Goal: Information Seeking & Learning: Learn about a topic

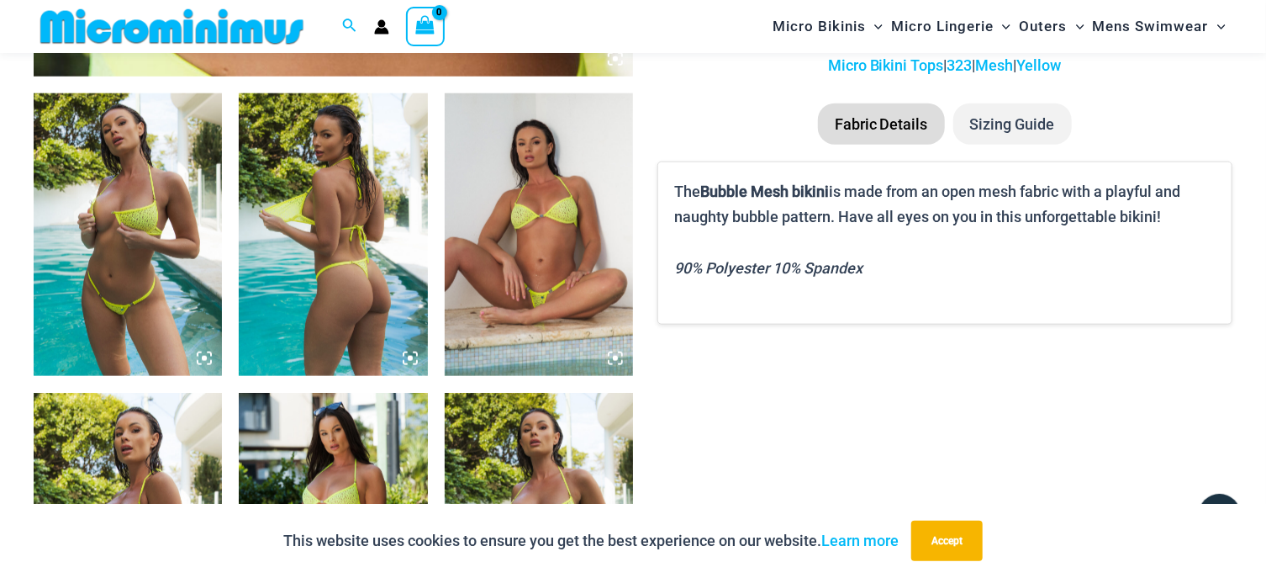
scroll to position [795, 0]
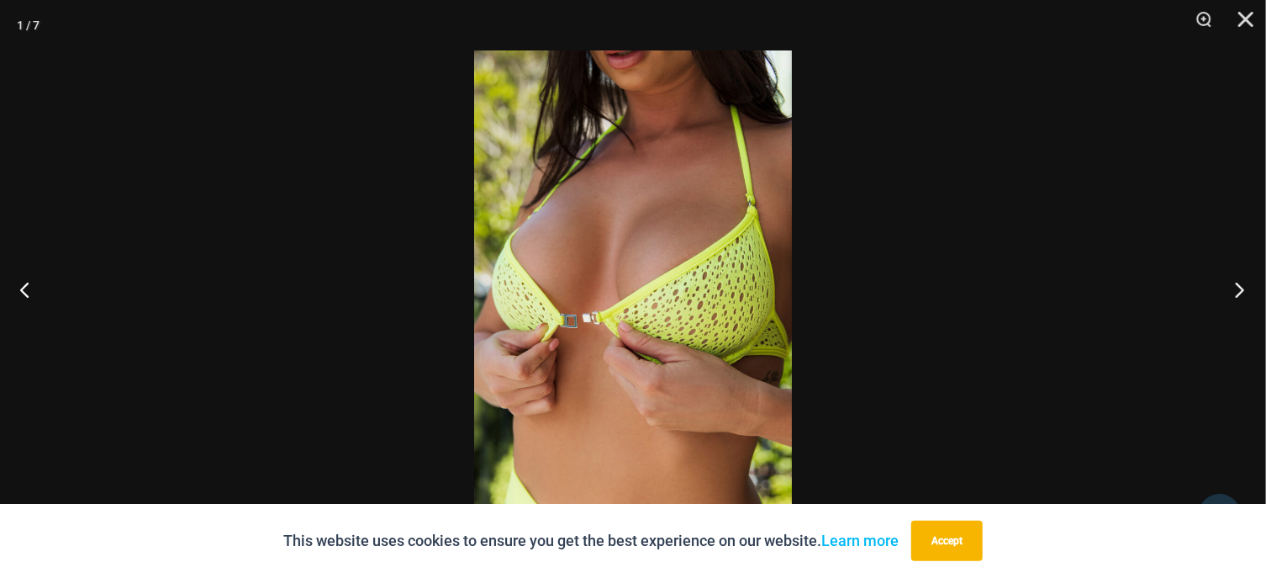
click at [1231, 284] on button "Next" at bounding box center [1234, 289] width 63 height 84
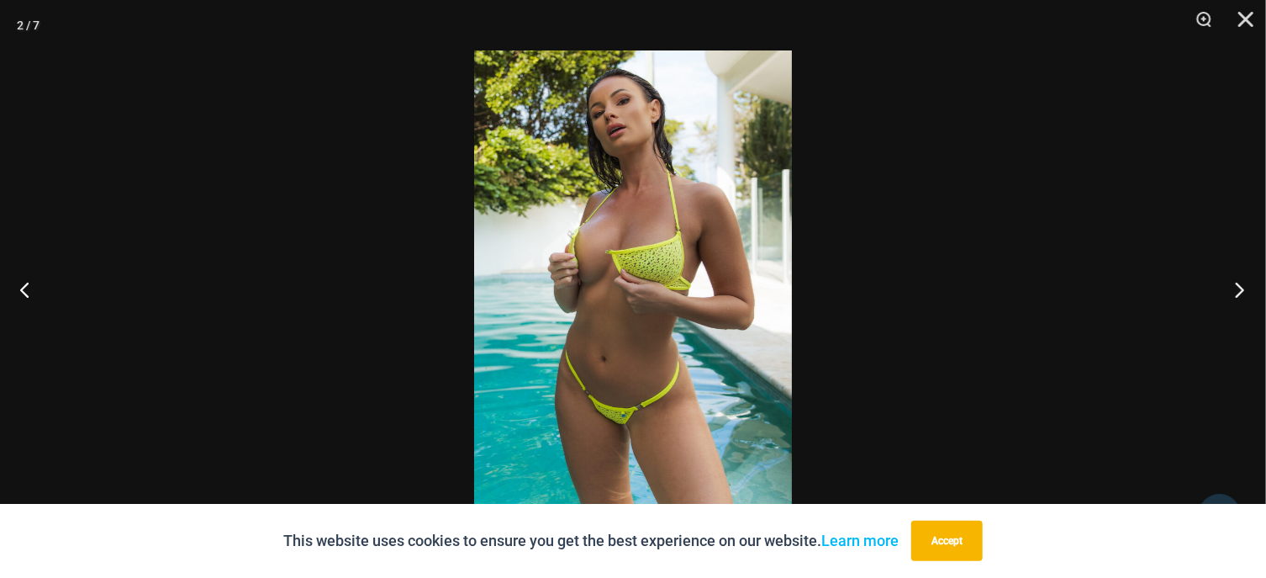
click at [1238, 289] on button "Next" at bounding box center [1234, 289] width 63 height 84
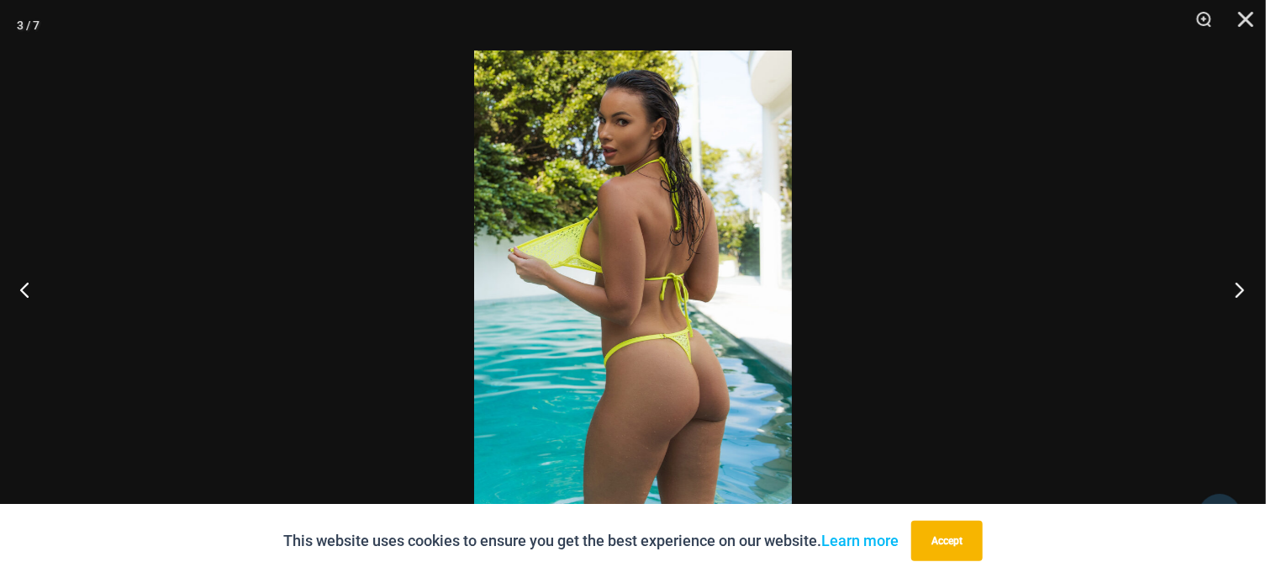
click at [1248, 288] on button "Next" at bounding box center [1234, 289] width 63 height 84
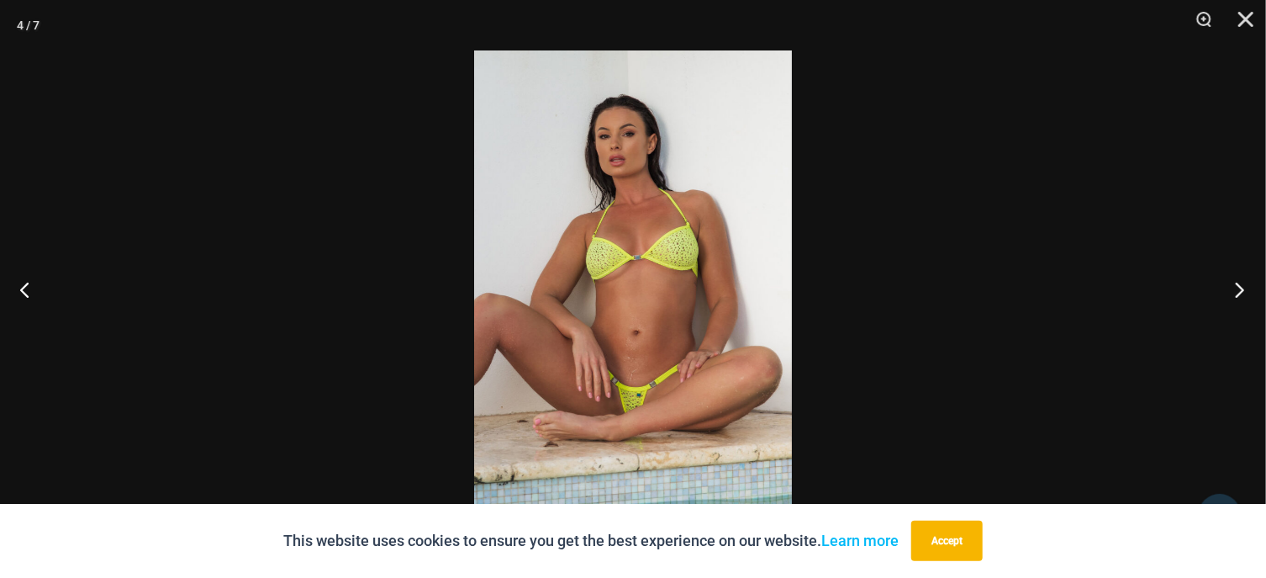
click at [1227, 279] on button "Next" at bounding box center [1234, 289] width 63 height 84
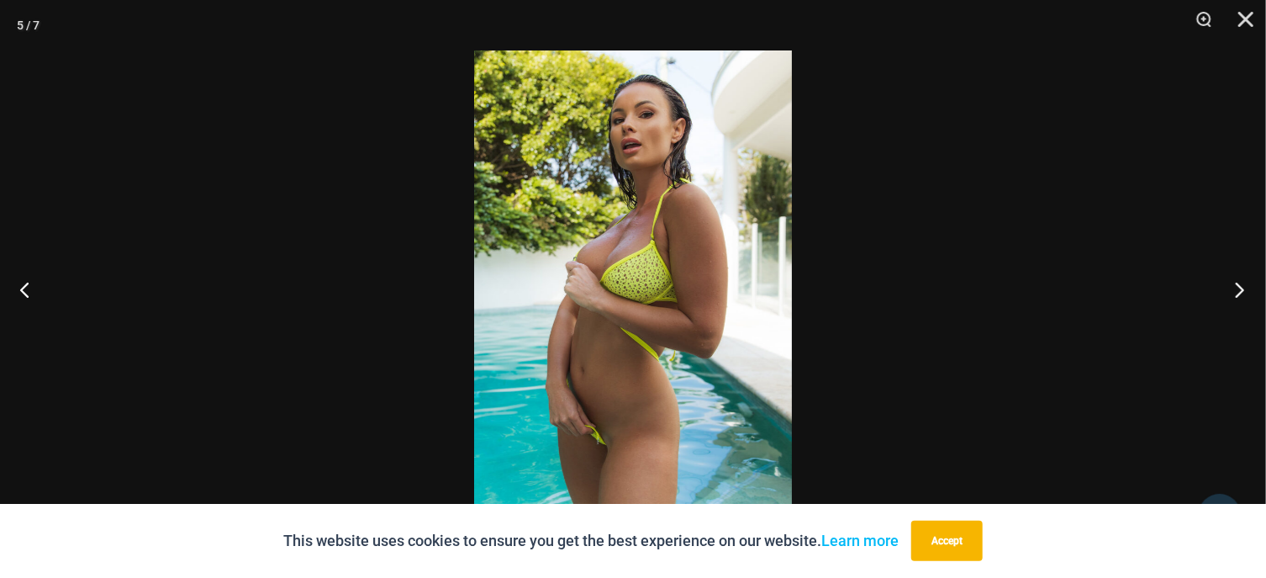
click at [1231, 283] on button "Next" at bounding box center [1234, 289] width 63 height 84
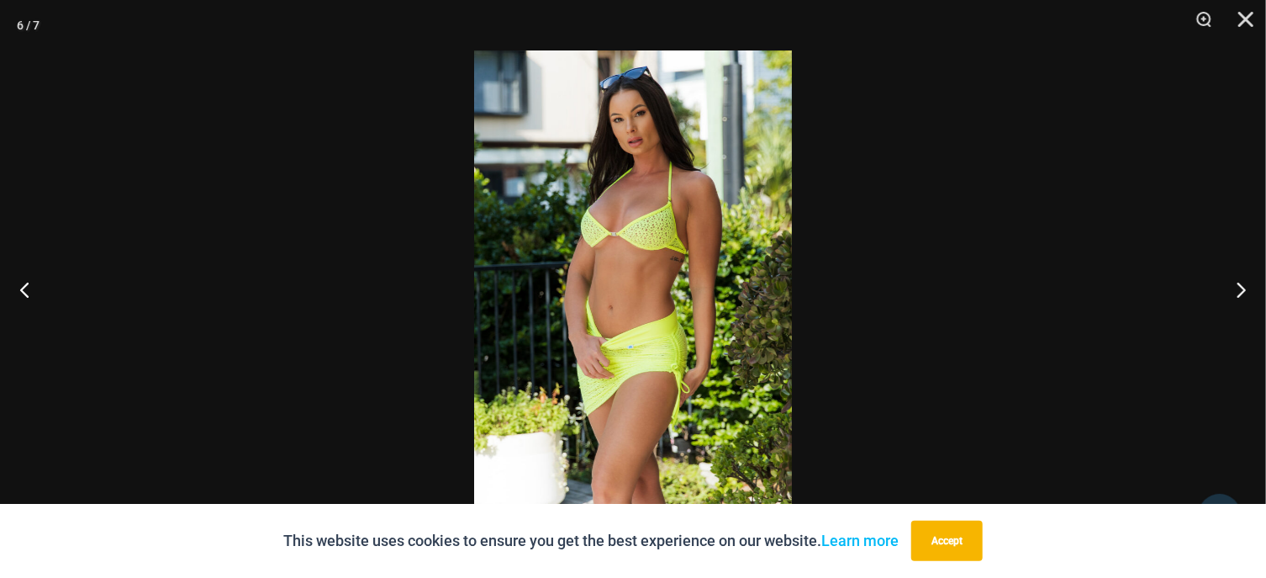
click at [1243, 290] on button "Next" at bounding box center [1234, 289] width 63 height 84
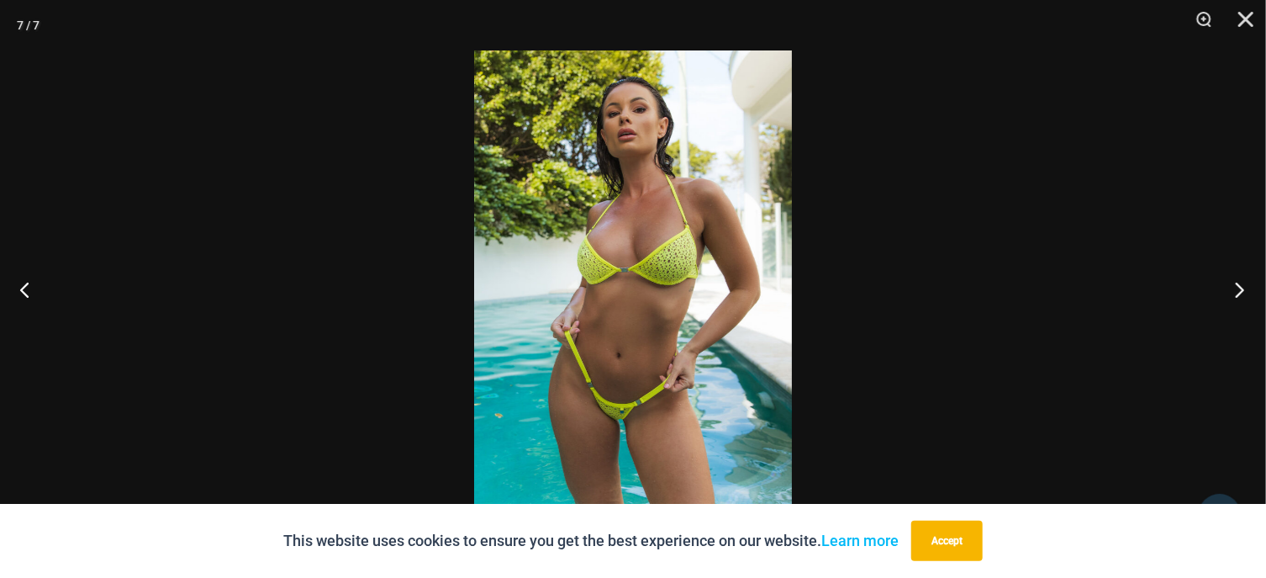
click at [1241, 292] on button "Next" at bounding box center [1234, 289] width 63 height 84
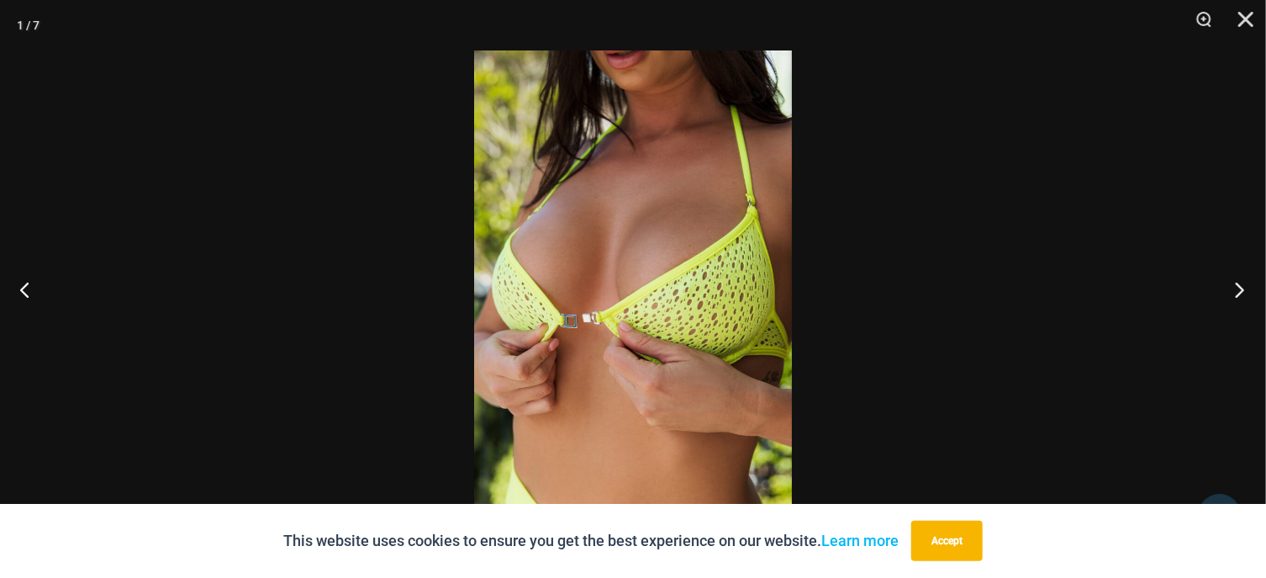
click at [1232, 296] on button "Next" at bounding box center [1234, 289] width 63 height 84
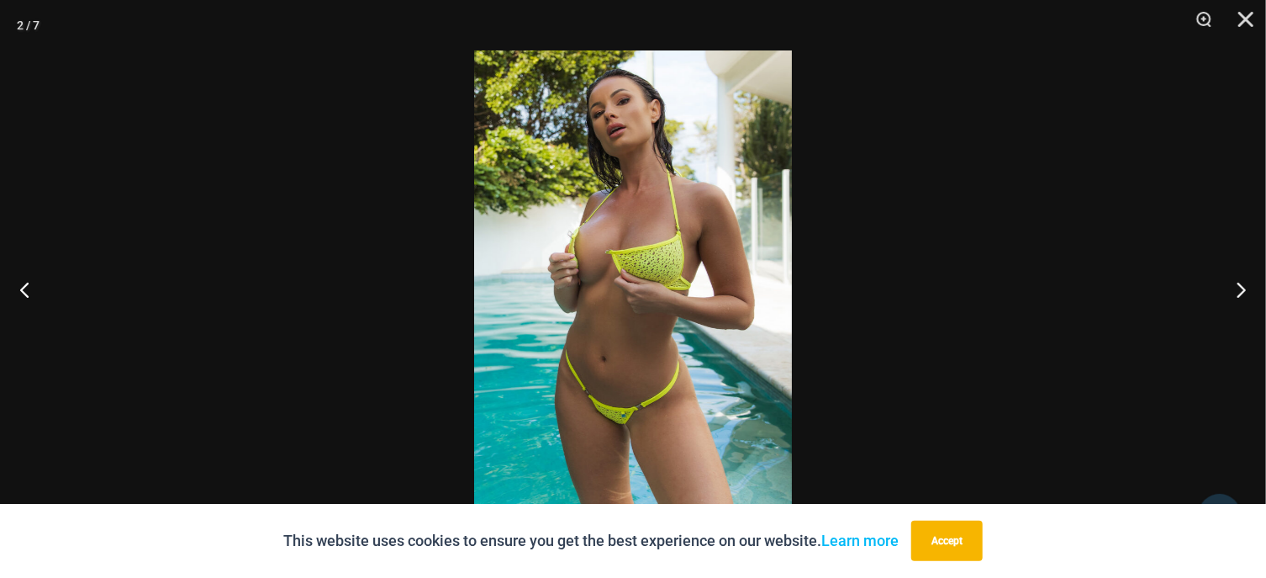
click at [1056, 194] on div at bounding box center [633, 289] width 1266 height 578
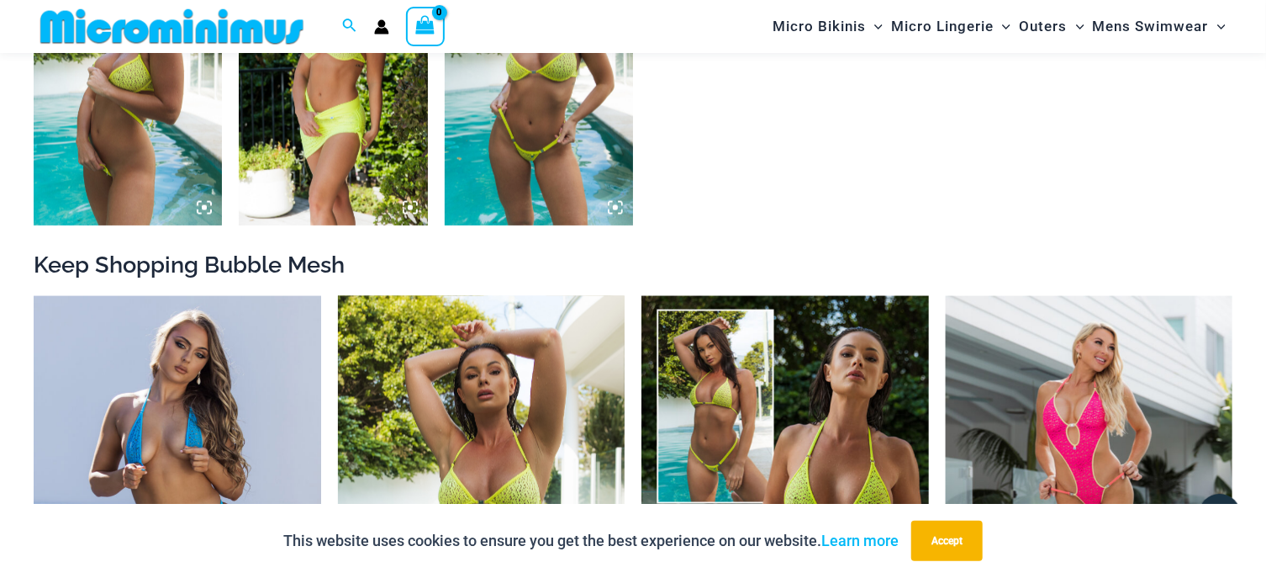
scroll to position [1697, 0]
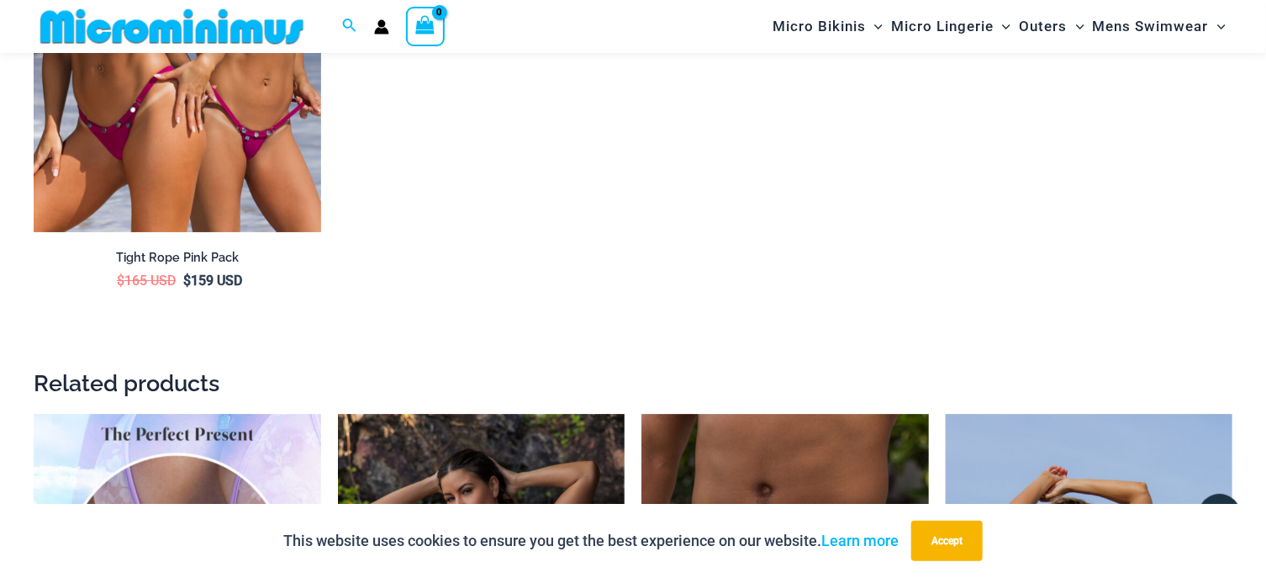
scroll to position [2508, 0]
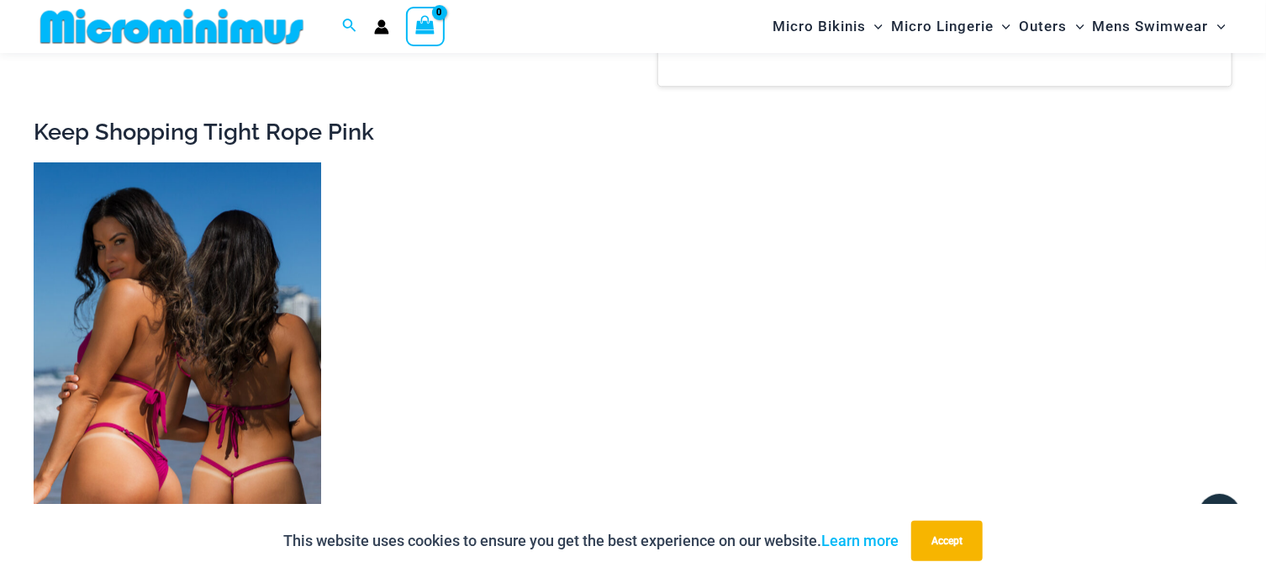
click at [231, 323] on img at bounding box center [178, 377] width 288 height 430
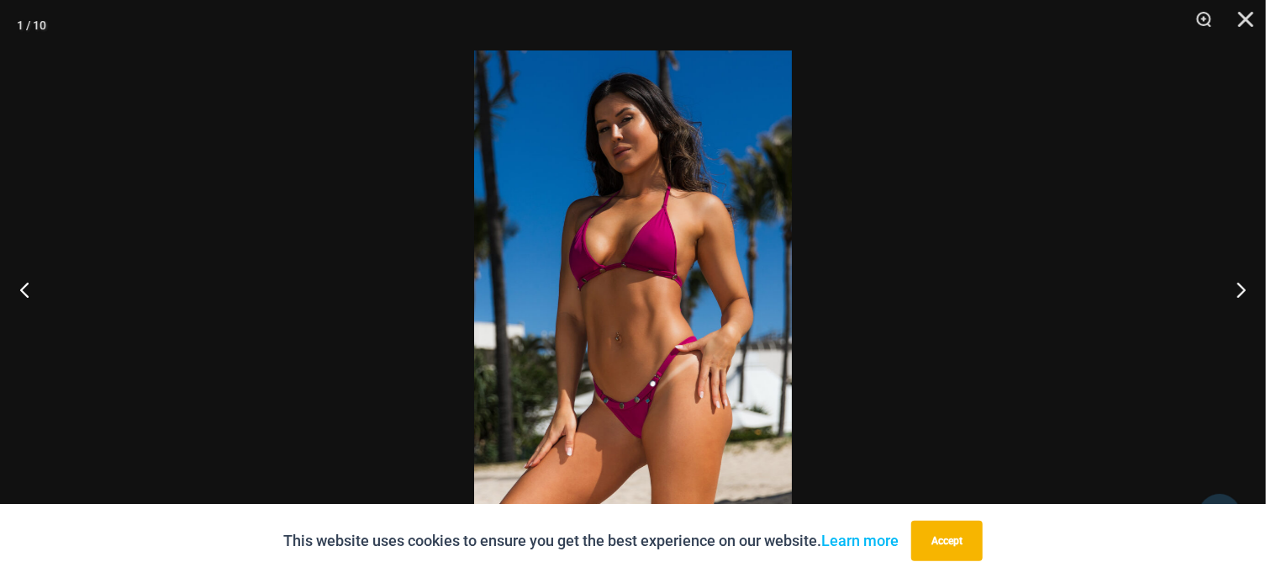
click at [932, 93] on div at bounding box center [633, 289] width 1266 height 578
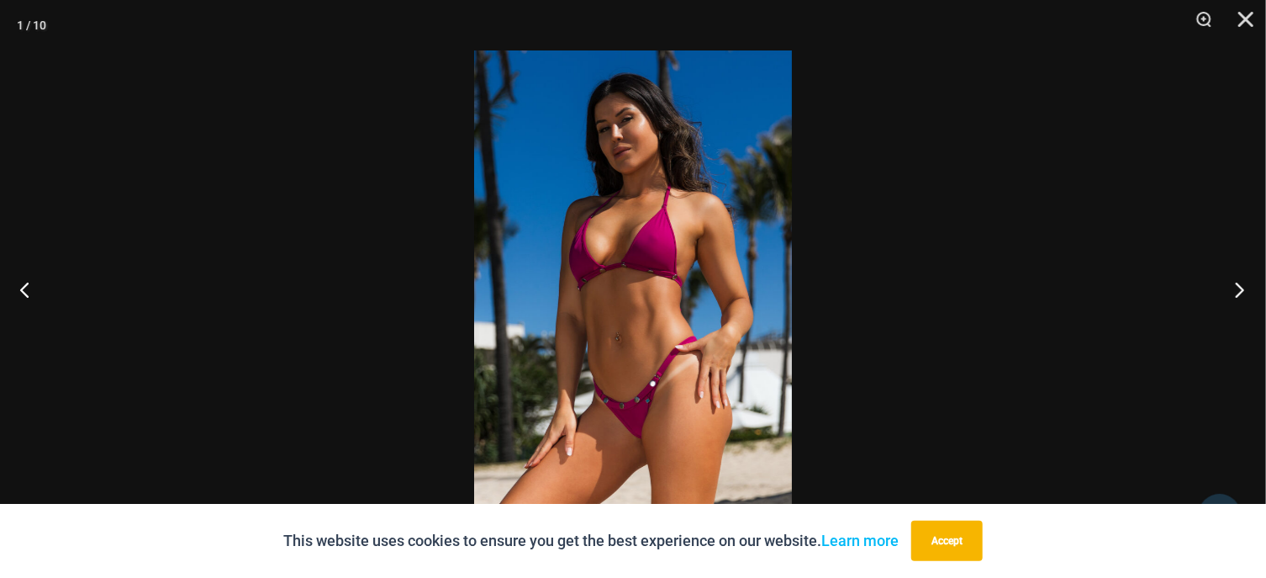
click at [1233, 280] on button "Next" at bounding box center [1234, 289] width 63 height 84
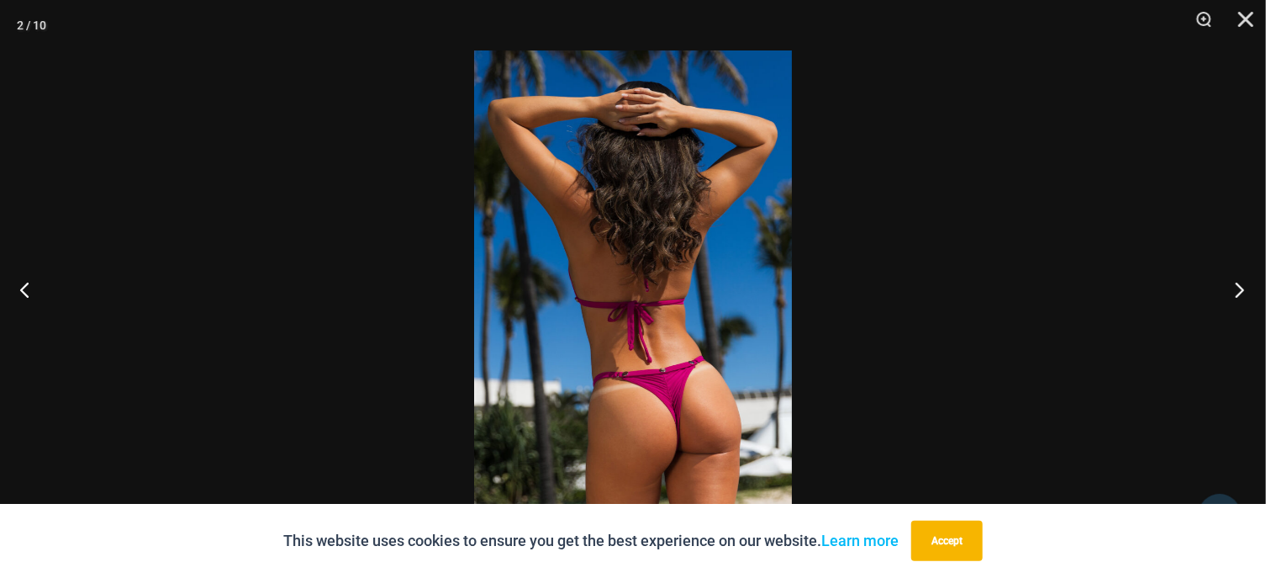
click at [1233, 281] on button "Next" at bounding box center [1234, 289] width 63 height 84
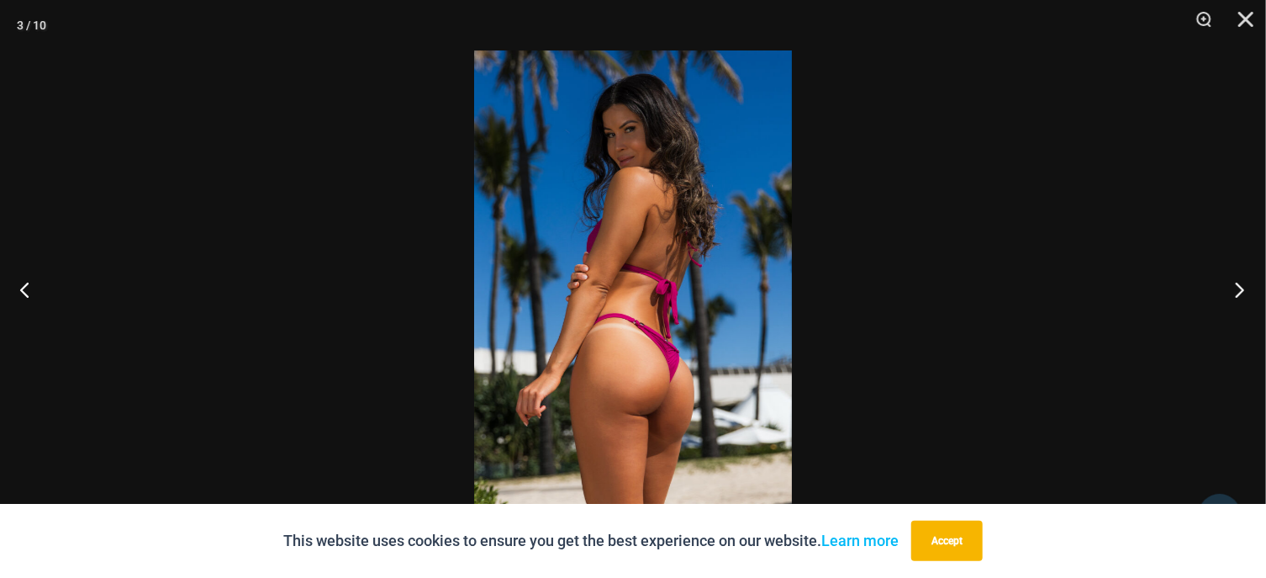
click at [1233, 281] on button "Next" at bounding box center [1234, 289] width 63 height 84
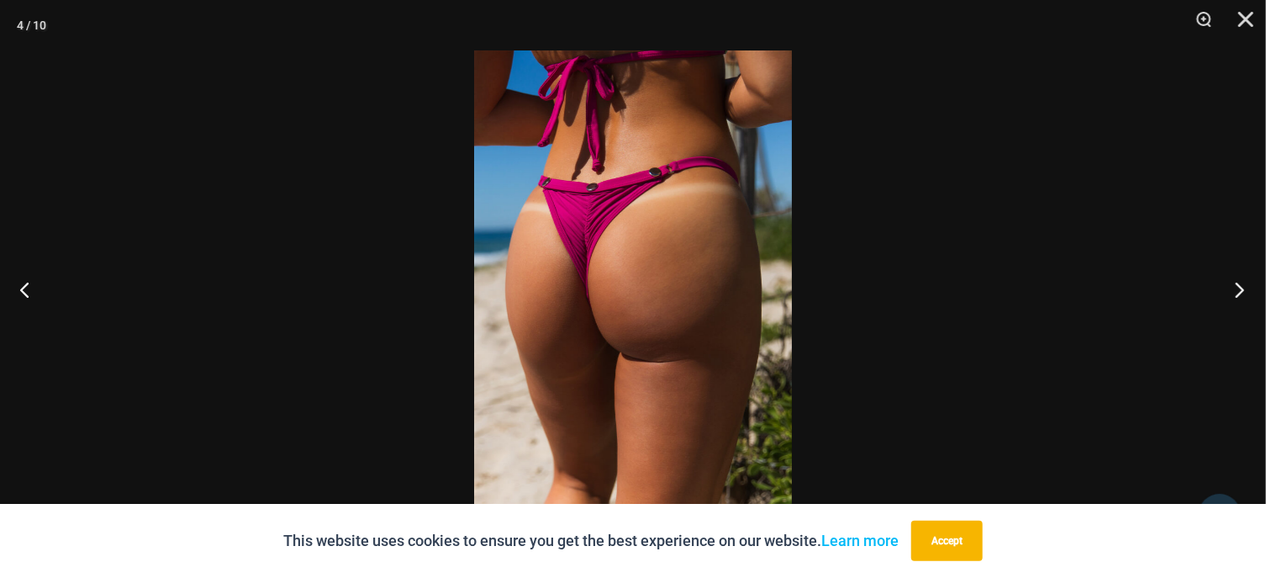
click at [1233, 282] on button "Next" at bounding box center [1234, 289] width 63 height 84
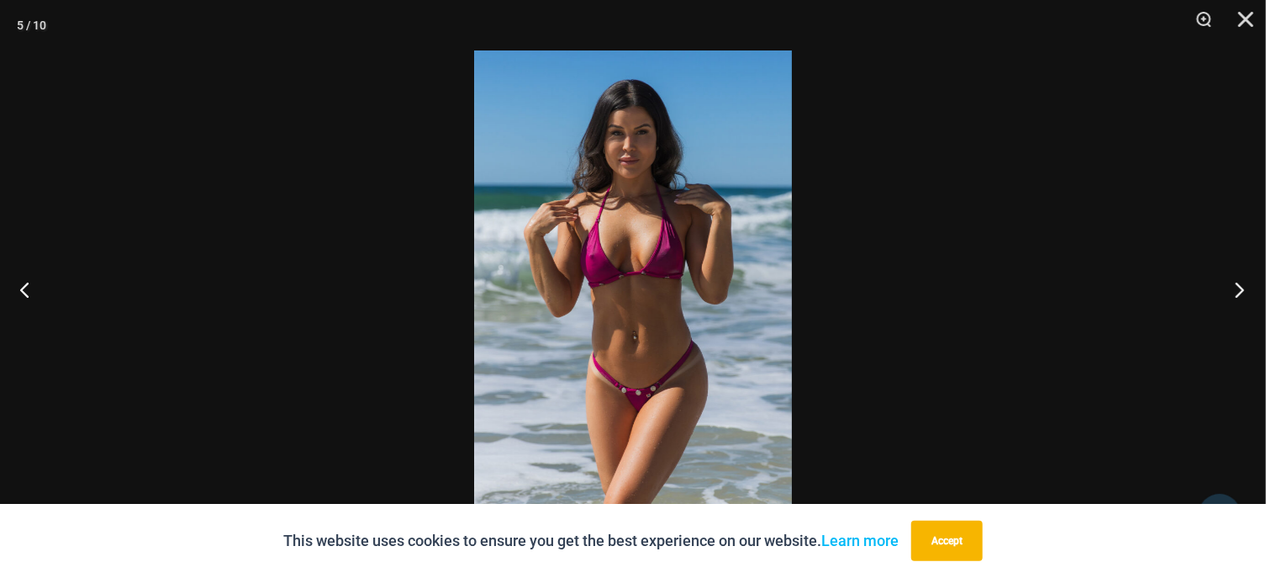
click at [1233, 282] on button "Next" at bounding box center [1234, 289] width 63 height 84
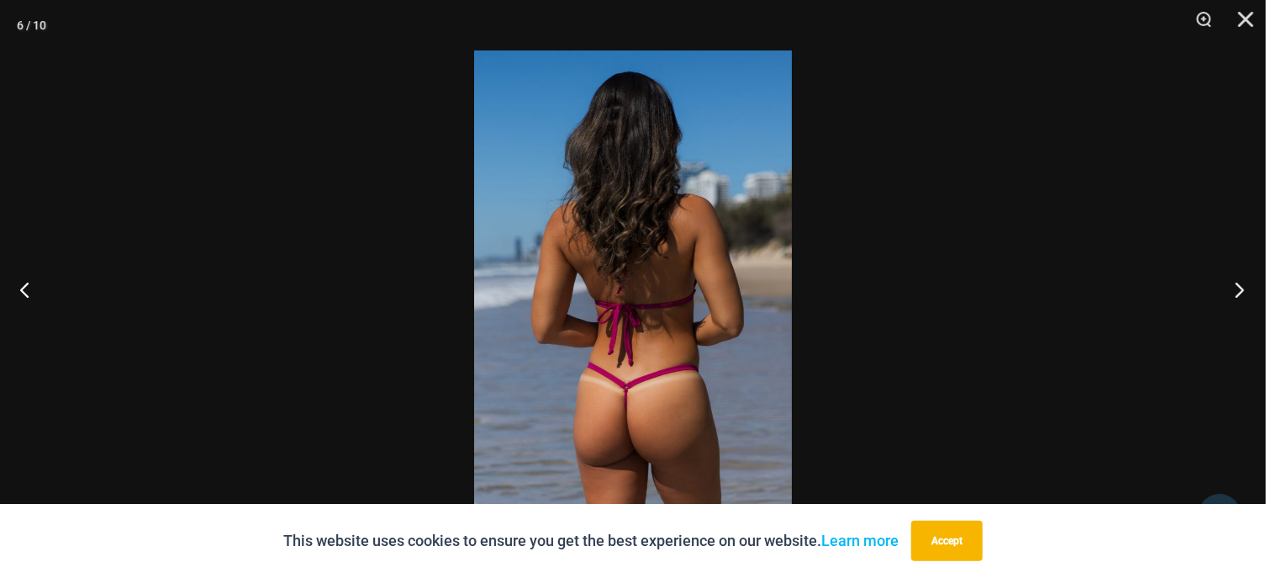
click at [1233, 282] on button "Next" at bounding box center [1234, 289] width 63 height 84
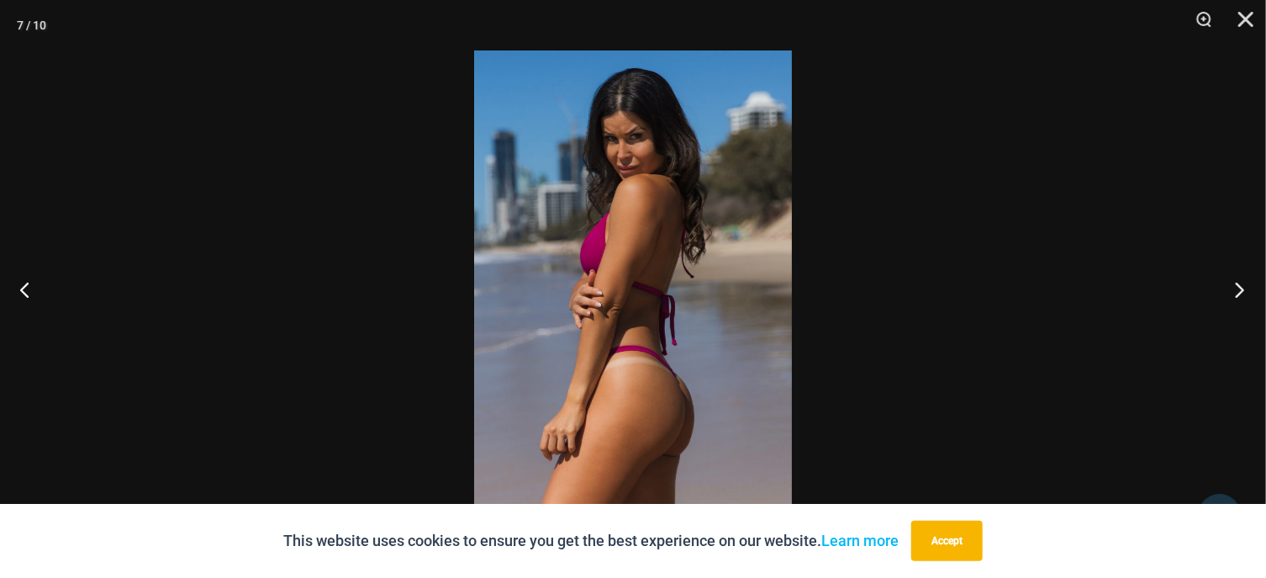
click at [1233, 282] on button "Next" at bounding box center [1234, 289] width 63 height 84
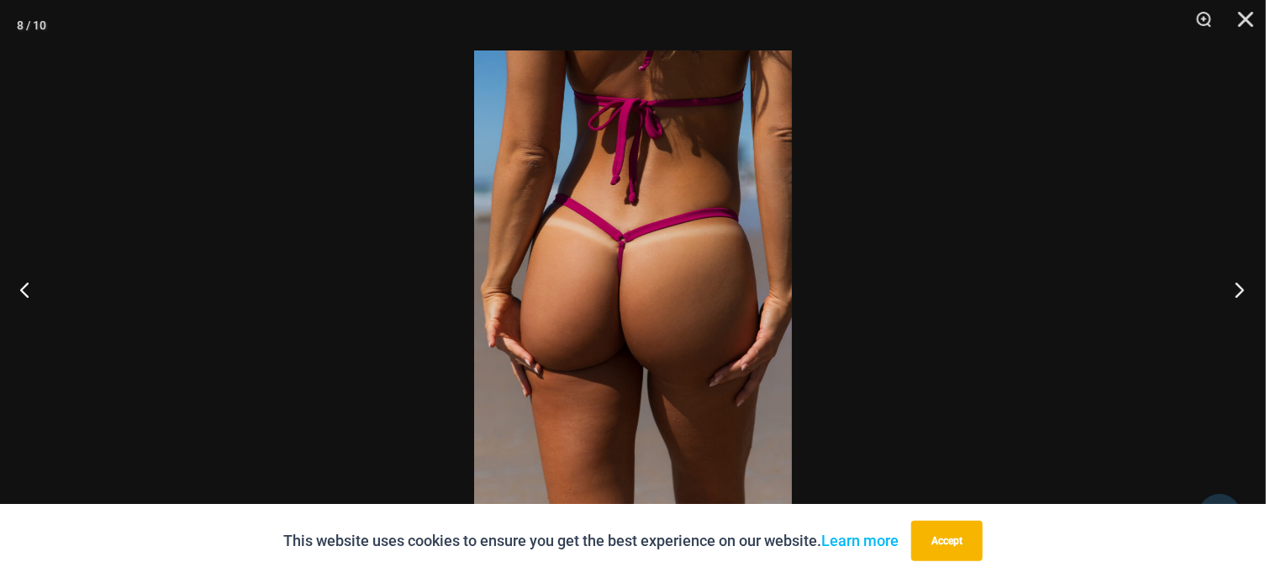
click at [1232, 282] on button "Next" at bounding box center [1234, 289] width 63 height 84
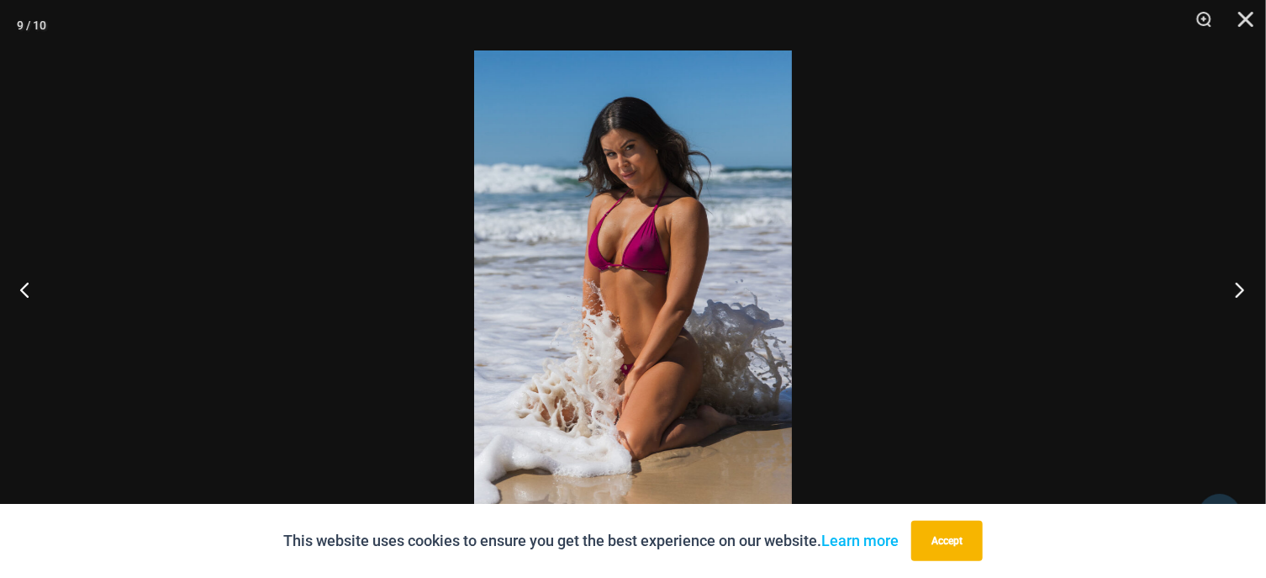
click at [1230, 282] on button "Next" at bounding box center [1234, 289] width 63 height 84
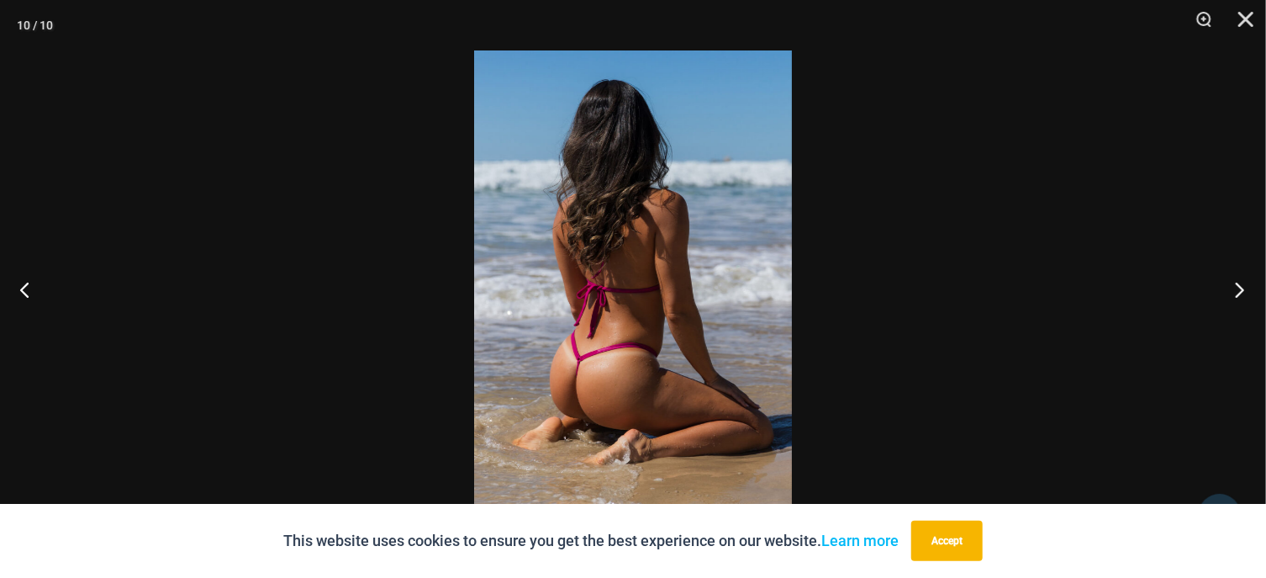
click at [1229, 281] on button "Next" at bounding box center [1234, 289] width 63 height 84
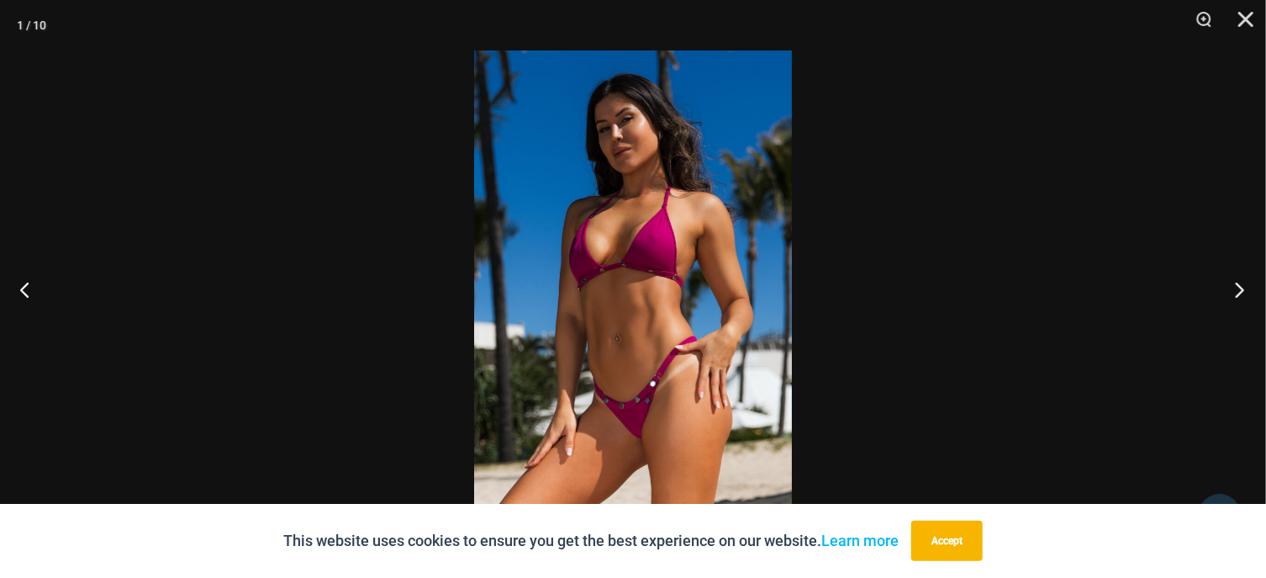
click at [1229, 282] on button "Next" at bounding box center [1234, 289] width 63 height 84
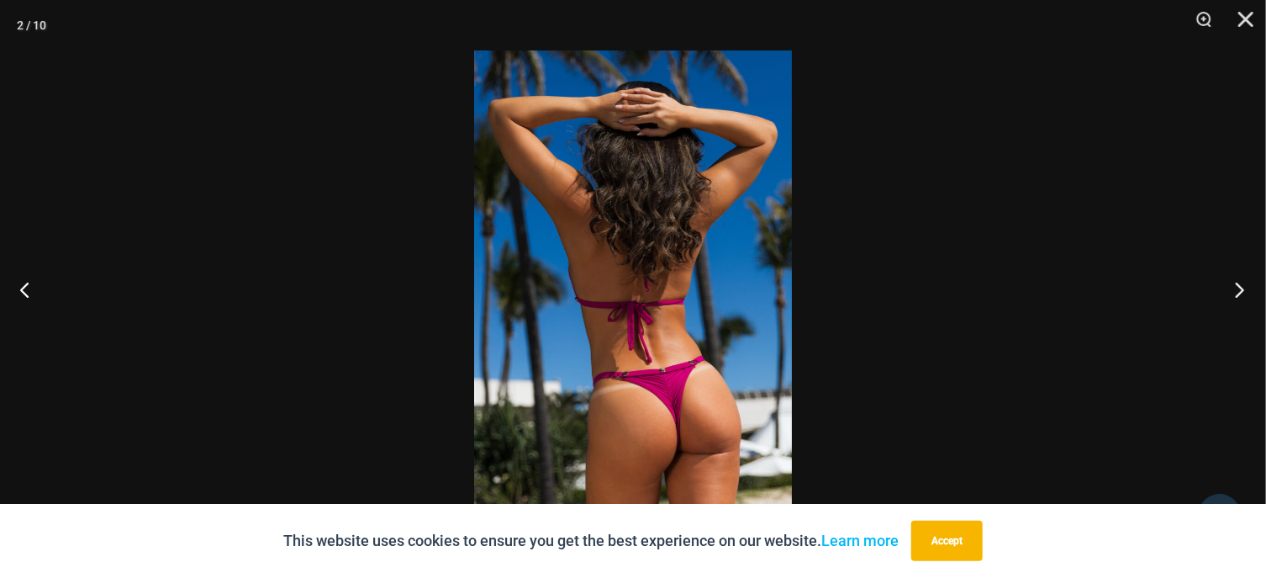
click at [1228, 281] on button "Next" at bounding box center [1234, 289] width 63 height 84
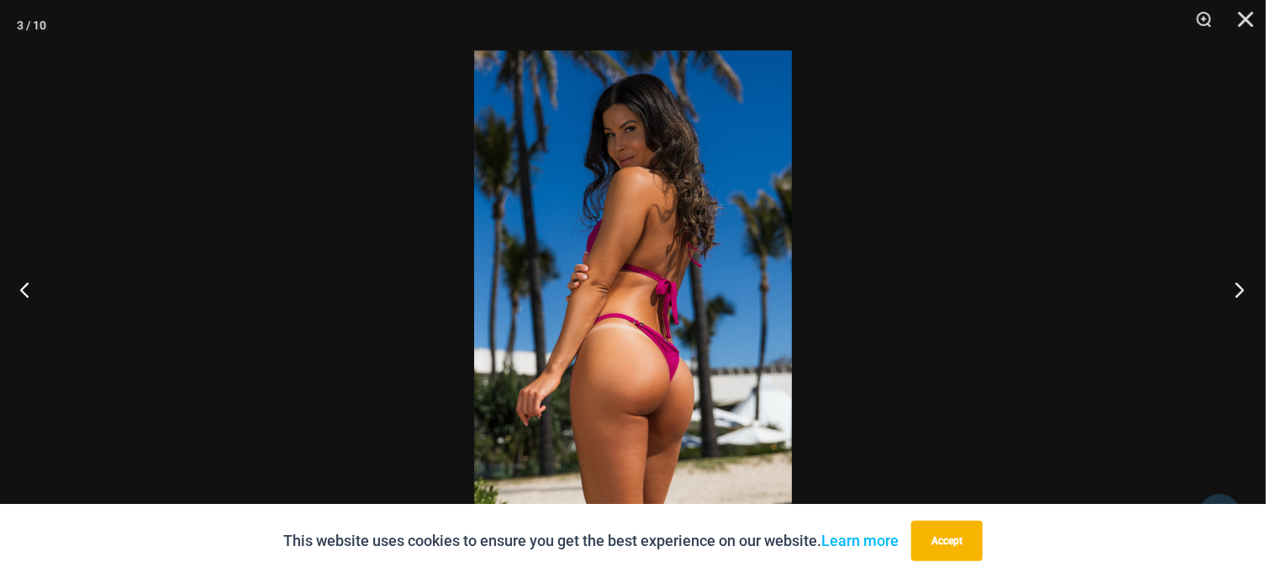
click at [1224, 281] on button "Next" at bounding box center [1234, 289] width 63 height 84
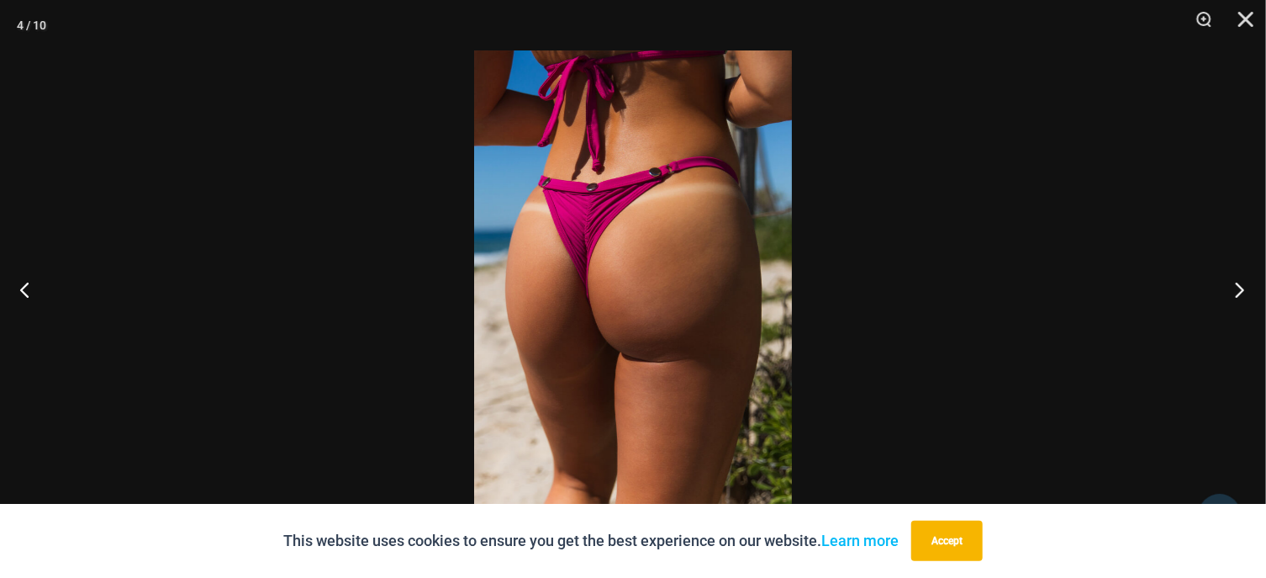
click at [1223, 282] on button "Next" at bounding box center [1234, 289] width 63 height 84
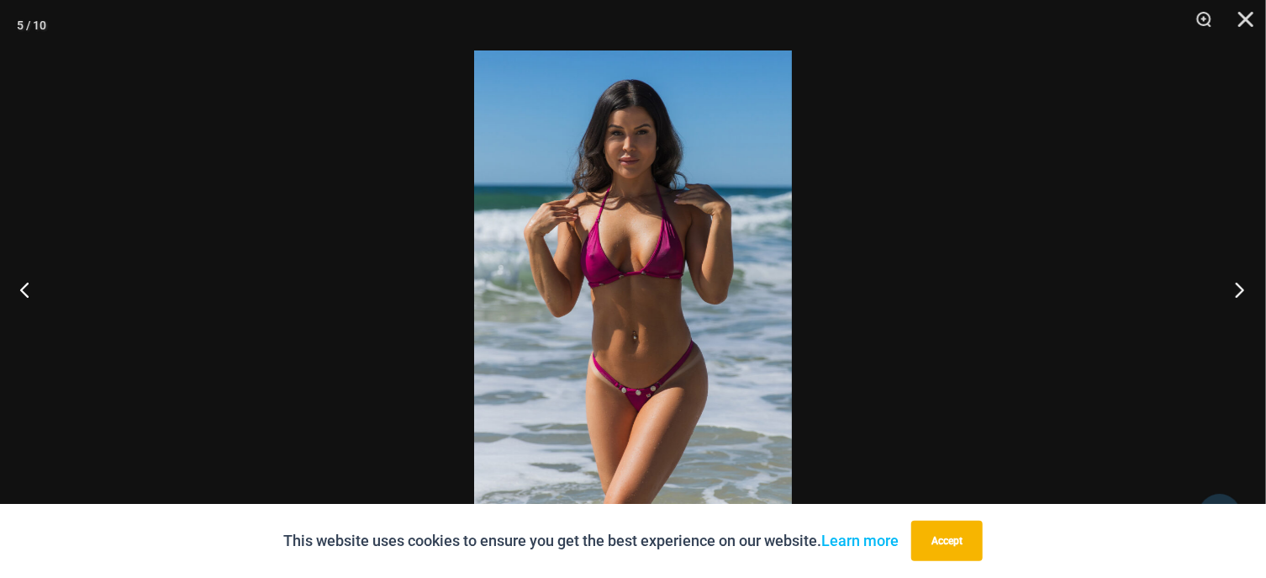
click at [1223, 282] on button "Next" at bounding box center [1234, 289] width 63 height 84
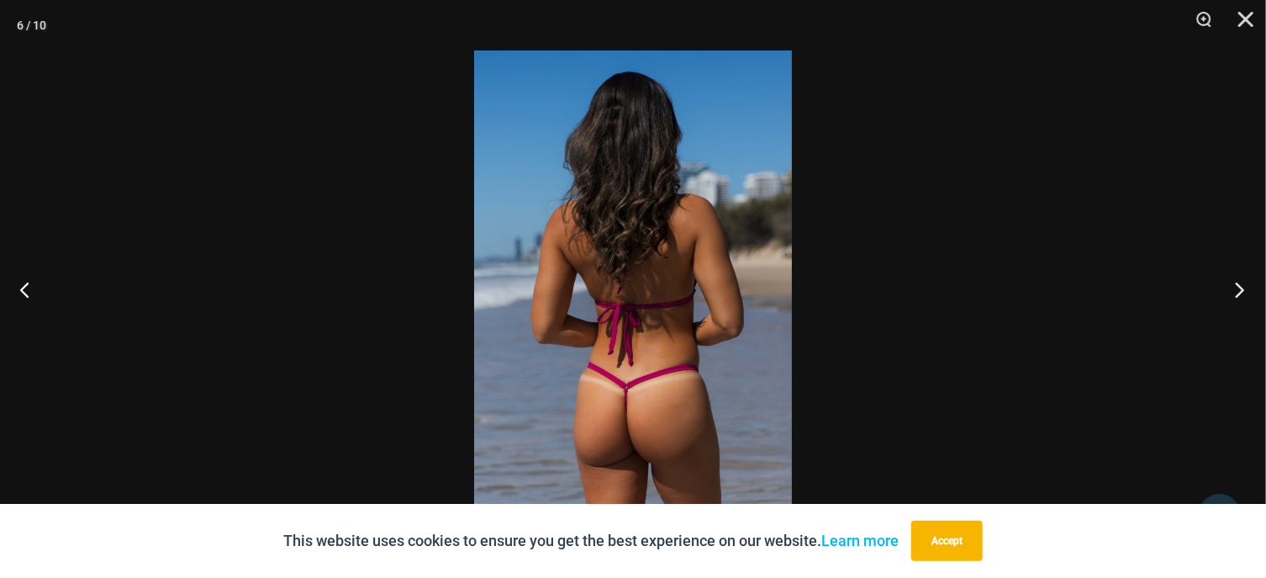
click at [1223, 282] on button "Next" at bounding box center [1234, 289] width 63 height 84
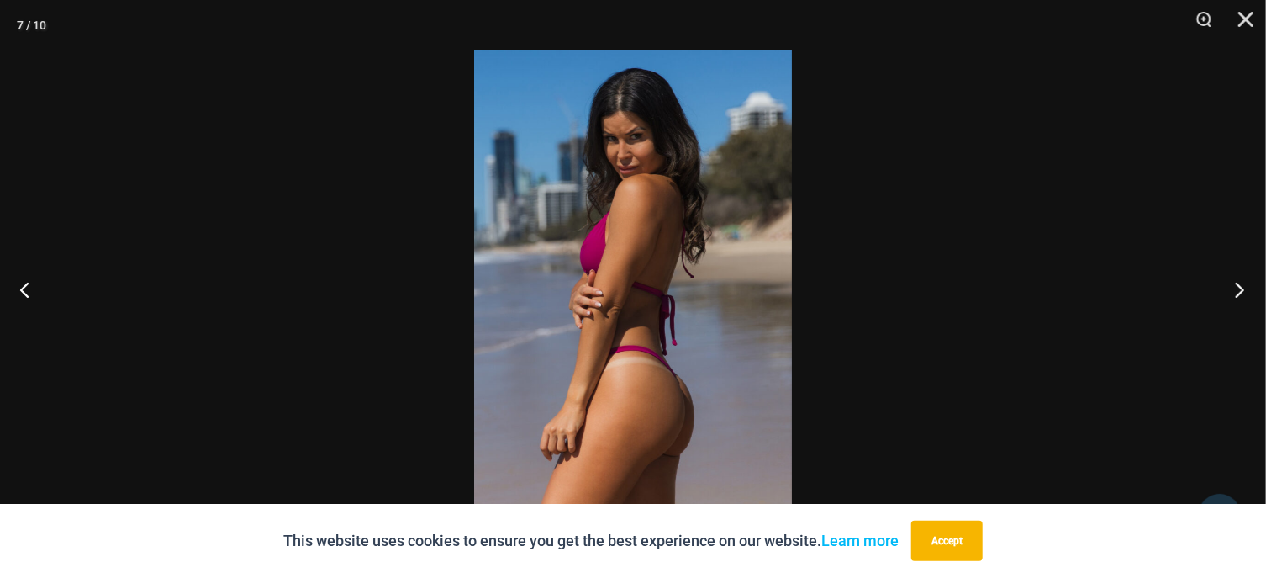
click at [1222, 281] on button "Next" at bounding box center [1234, 289] width 63 height 84
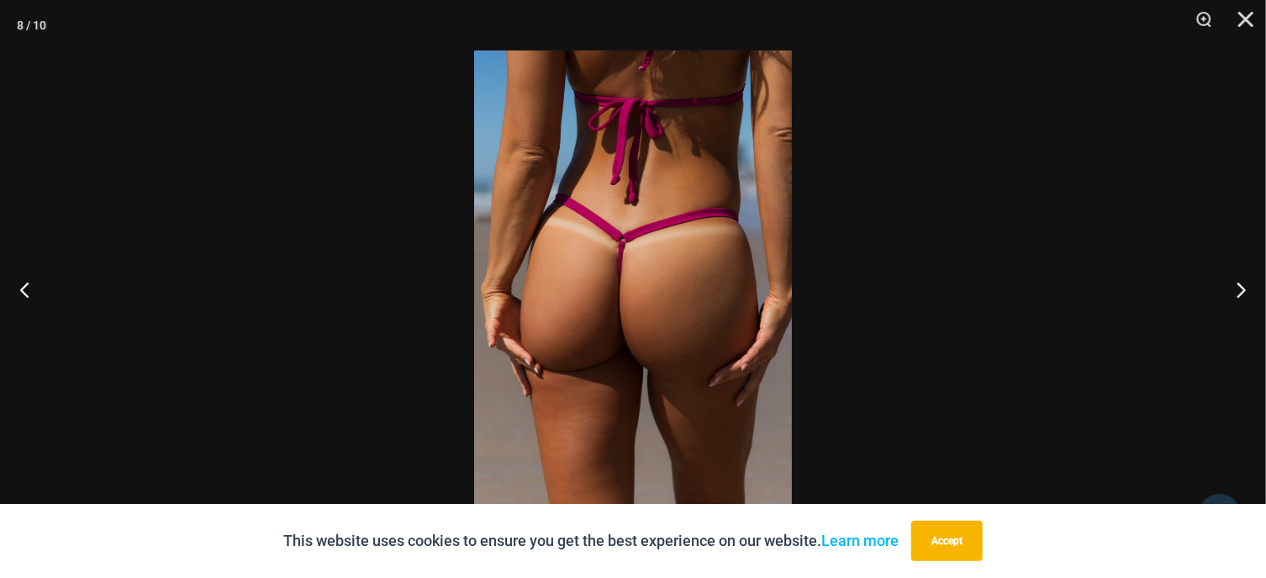
click at [1067, 203] on div at bounding box center [633, 289] width 1266 height 578
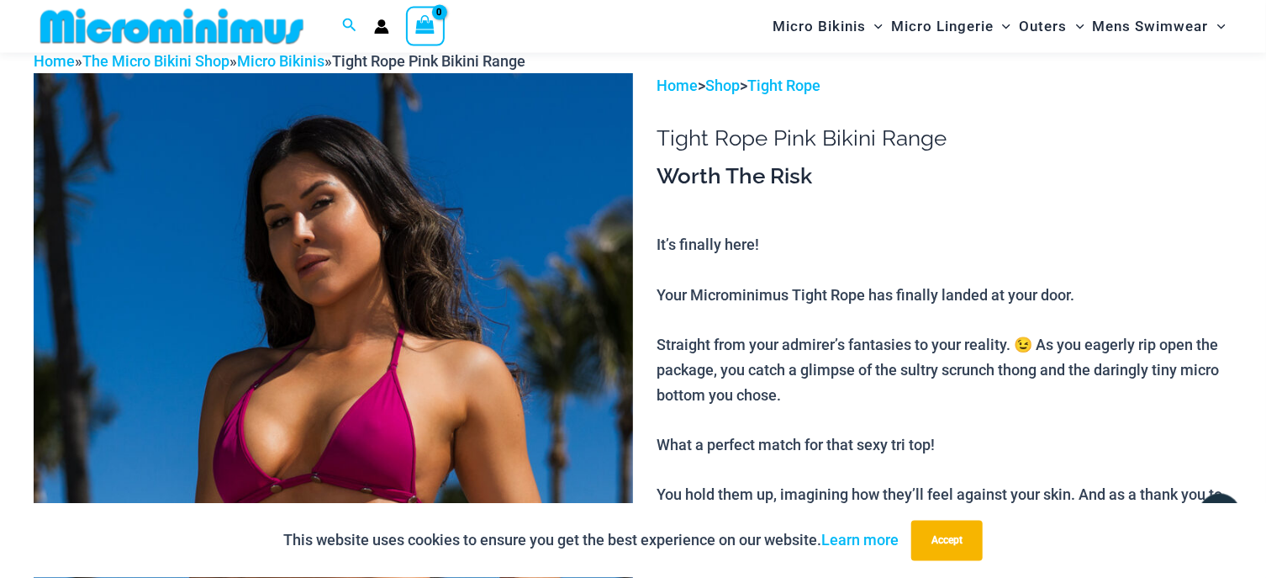
scroll to position [165, 0]
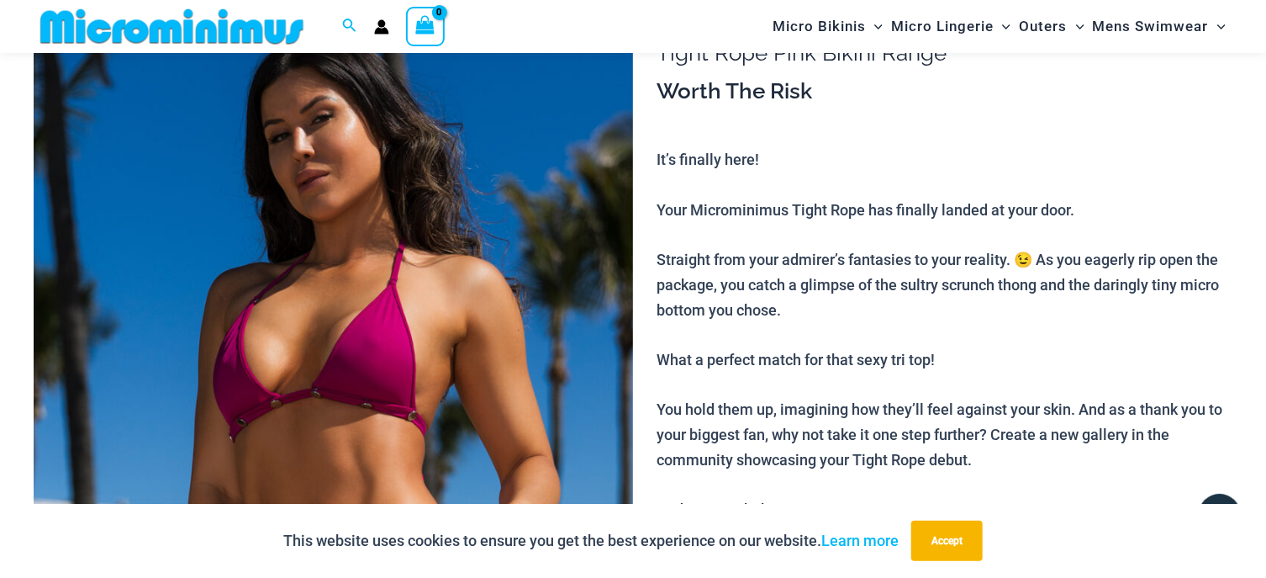
click at [407, 228] on img at bounding box center [333, 438] width 599 height 900
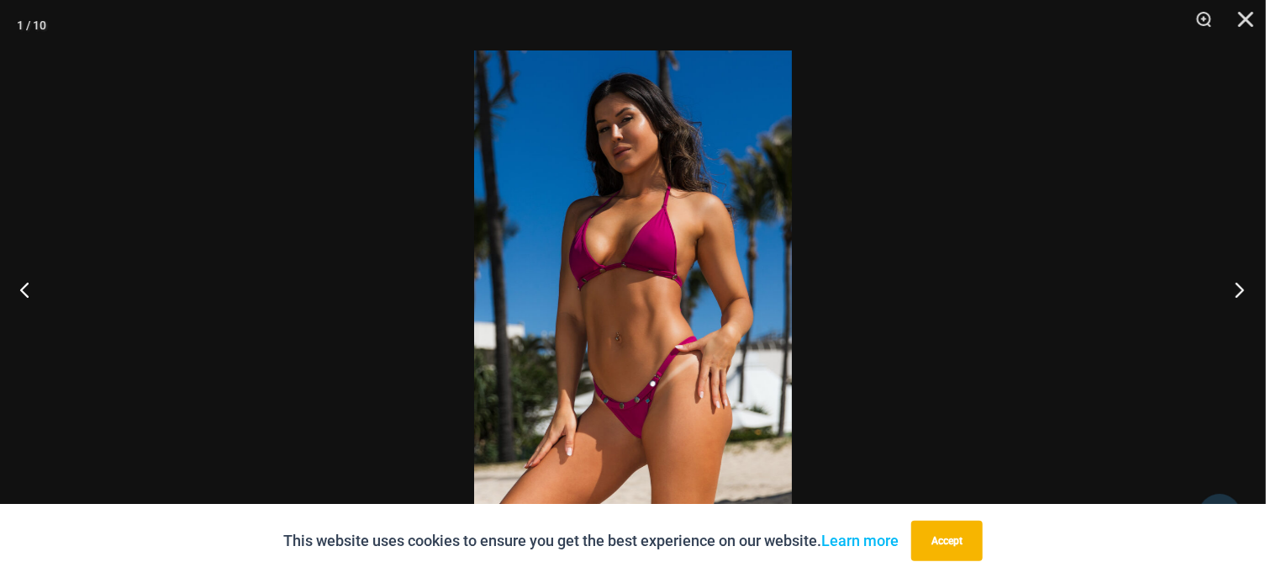
click at [1238, 288] on button "Next" at bounding box center [1234, 289] width 63 height 84
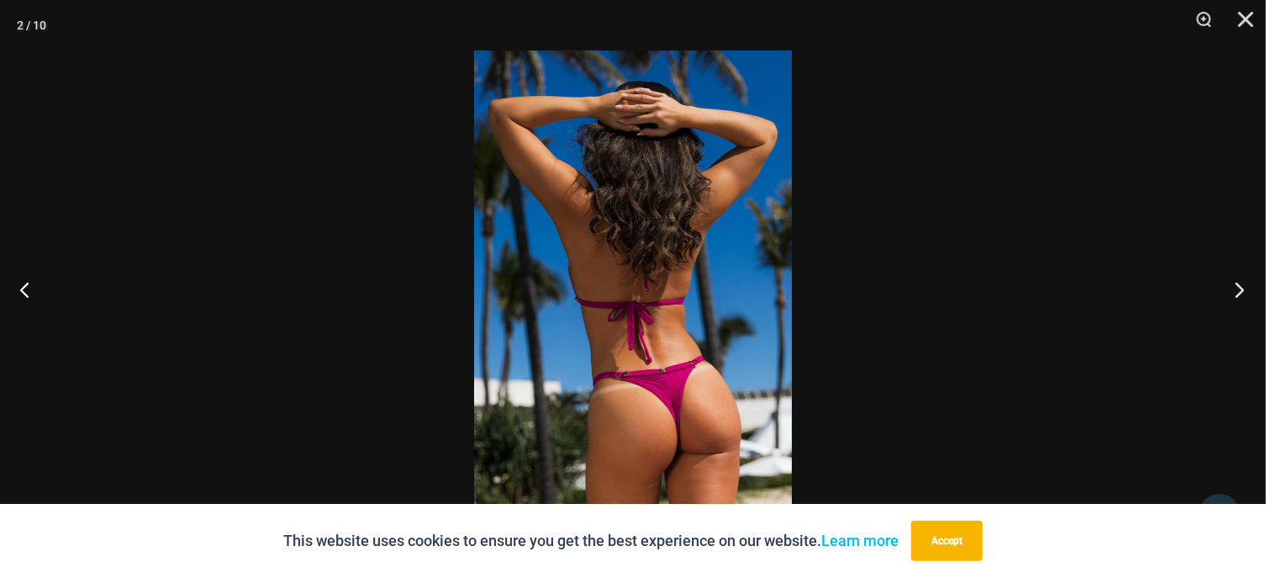
click at [1234, 290] on button "Next" at bounding box center [1234, 289] width 63 height 84
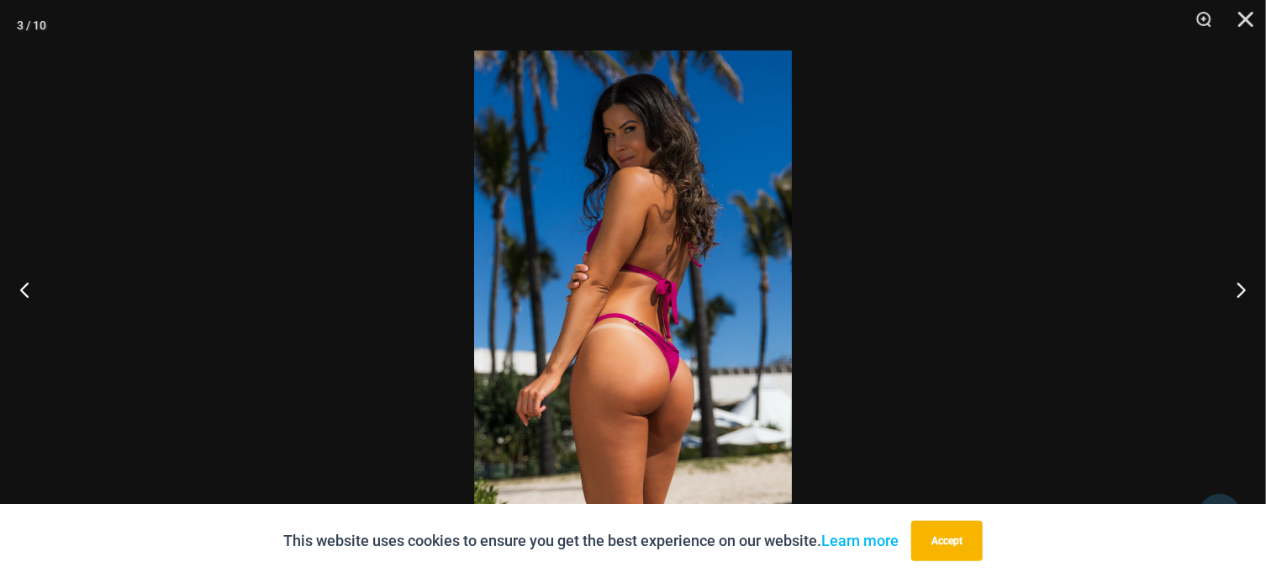
click at [715, 192] on img at bounding box center [633, 288] width 318 height 477
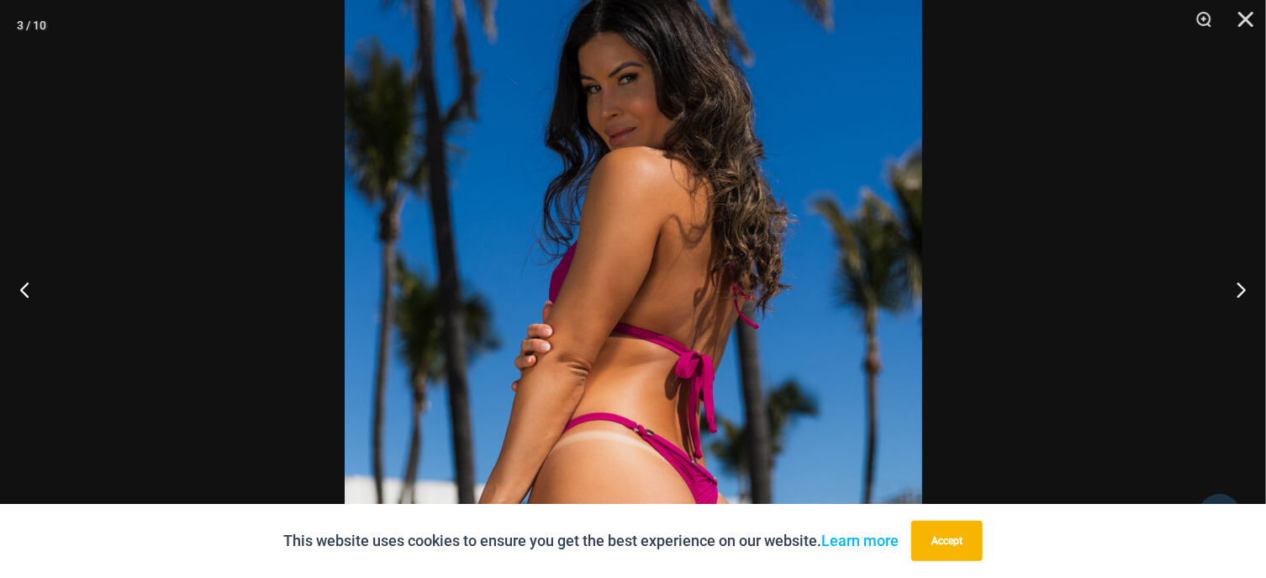
click at [676, 249] on img at bounding box center [634, 368] width 578 height 866
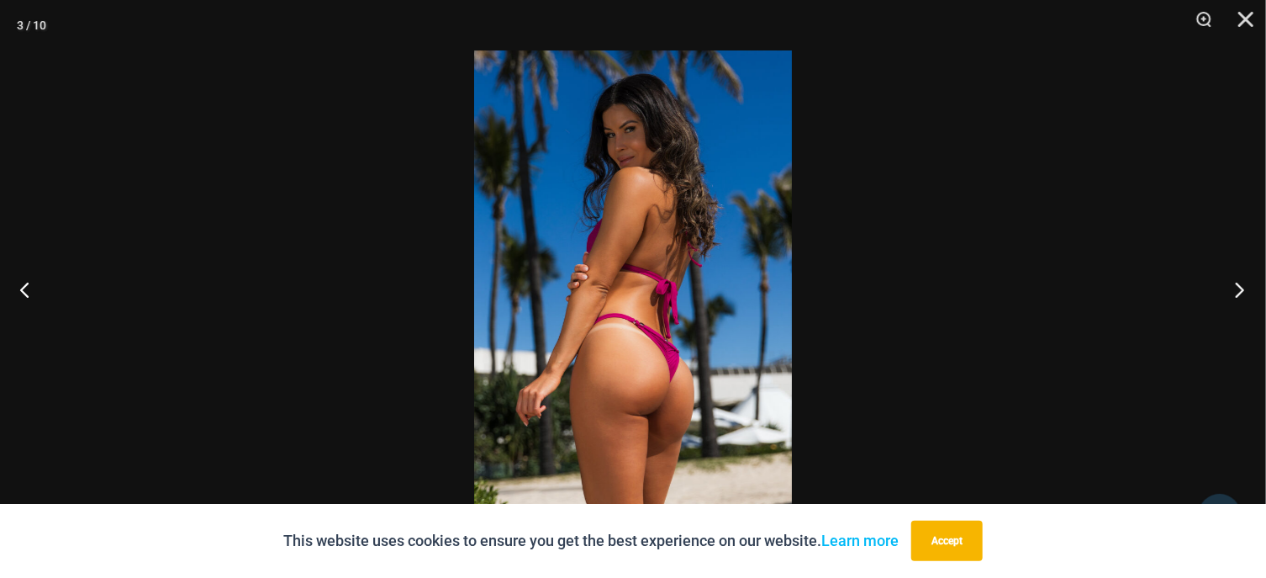
click at [1247, 290] on button "Next" at bounding box center [1234, 289] width 63 height 84
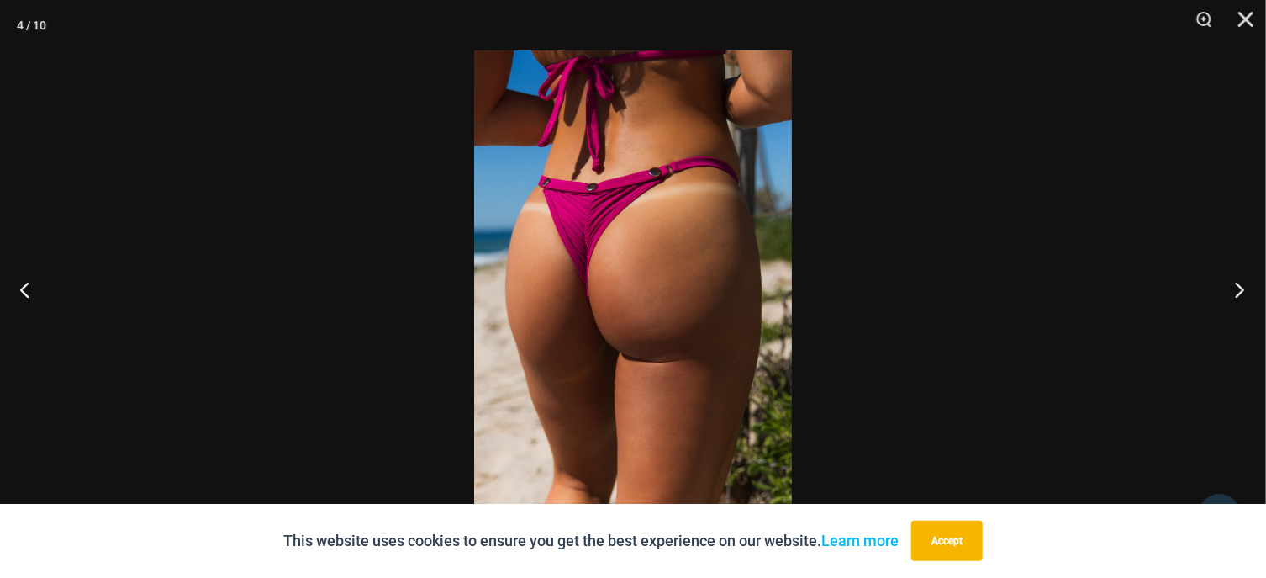
click at [1246, 280] on button "Next" at bounding box center [1234, 289] width 63 height 84
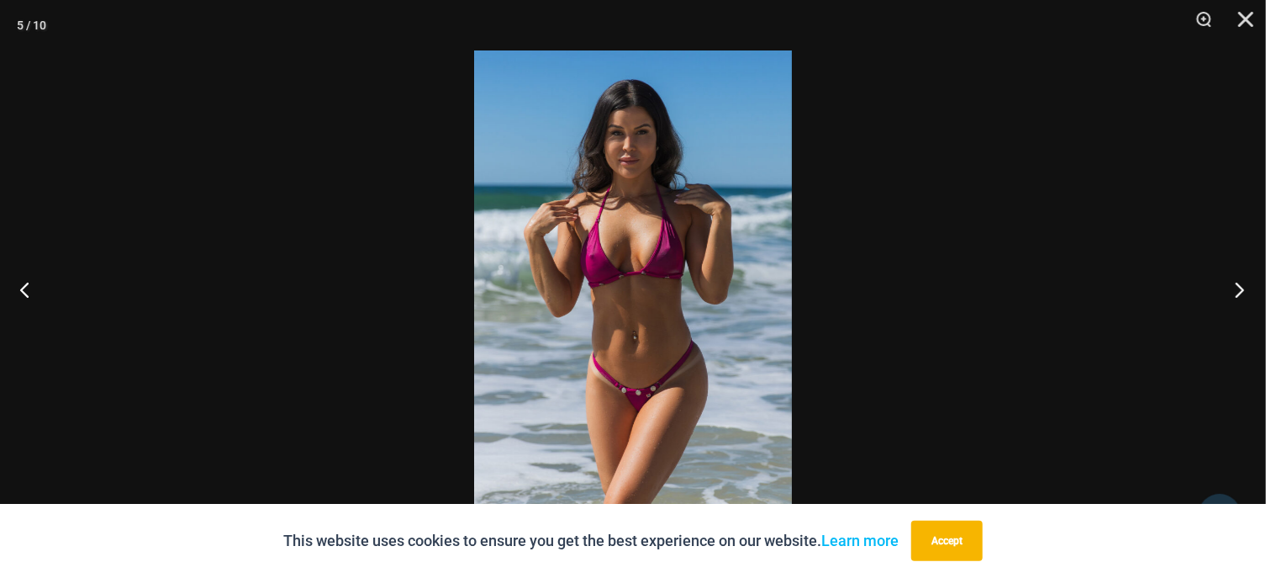
click at [1229, 284] on button "Next" at bounding box center [1234, 289] width 63 height 84
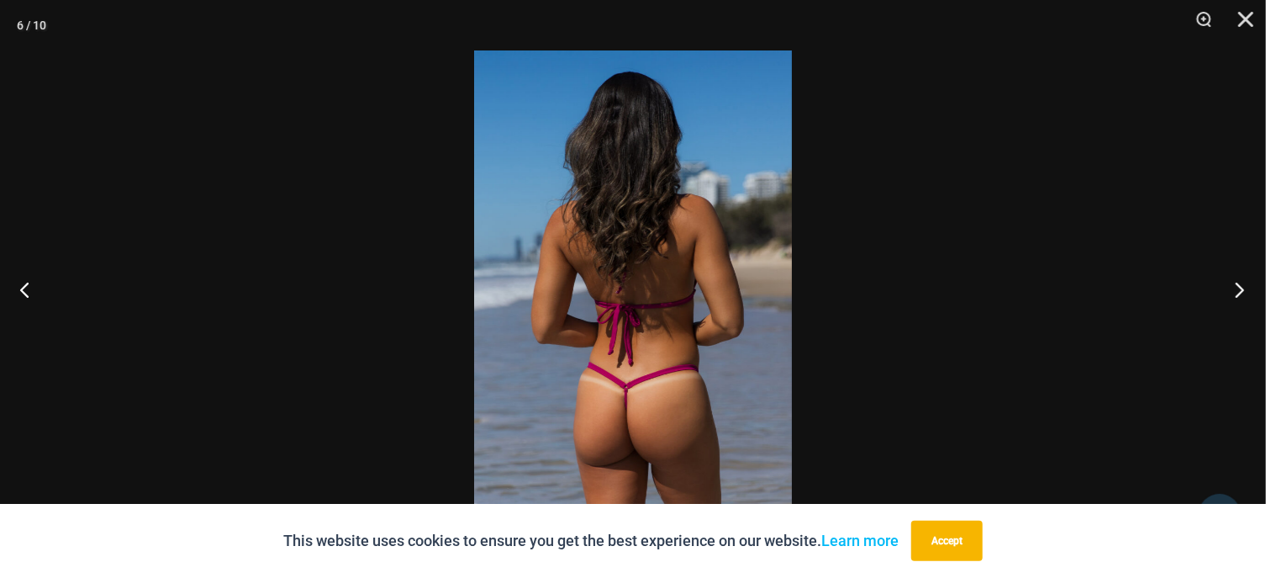
click at [1246, 288] on button "Next" at bounding box center [1234, 289] width 63 height 84
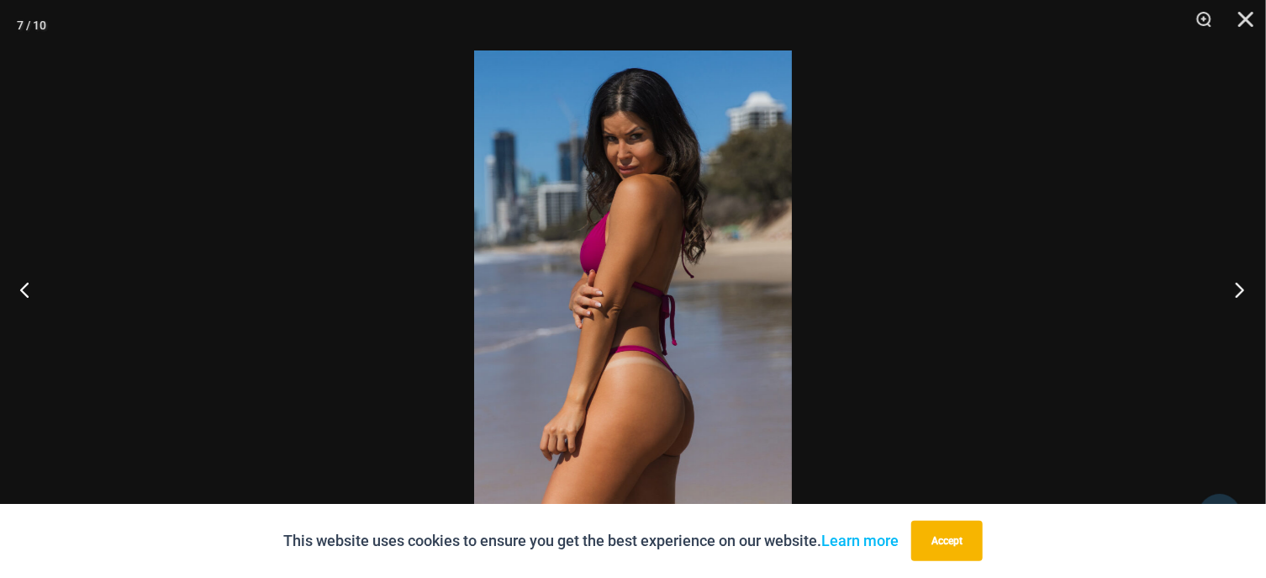
click at [1244, 290] on button "Next" at bounding box center [1234, 289] width 63 height 84
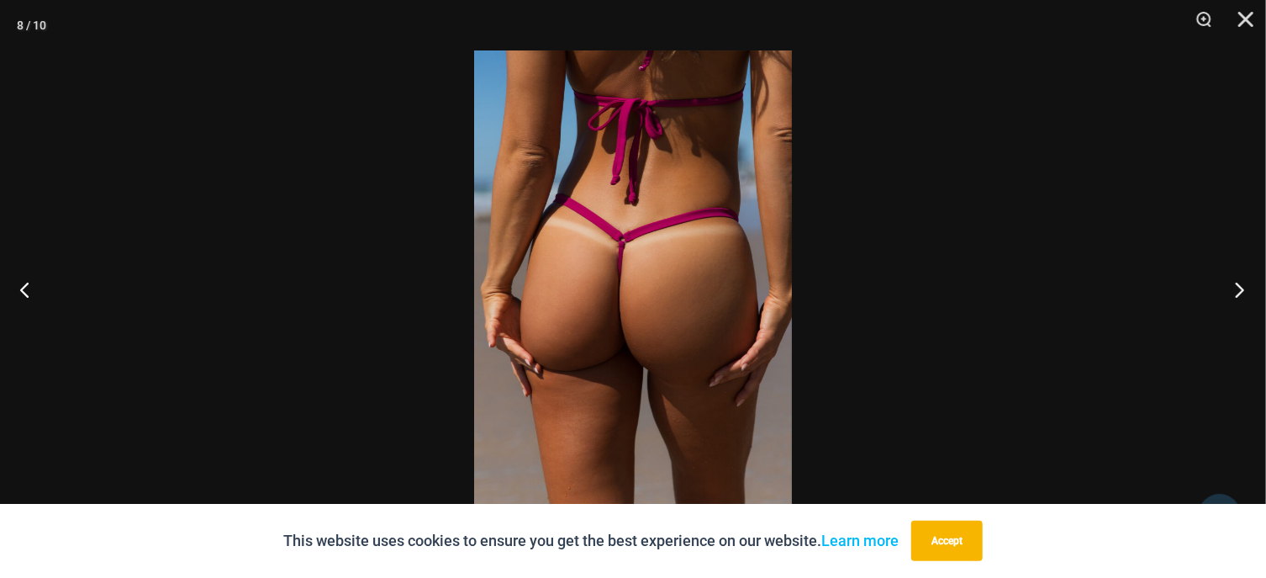
click at [1254, 282] on button "Next" at bounding box center [1234, 289] width 63 height 84
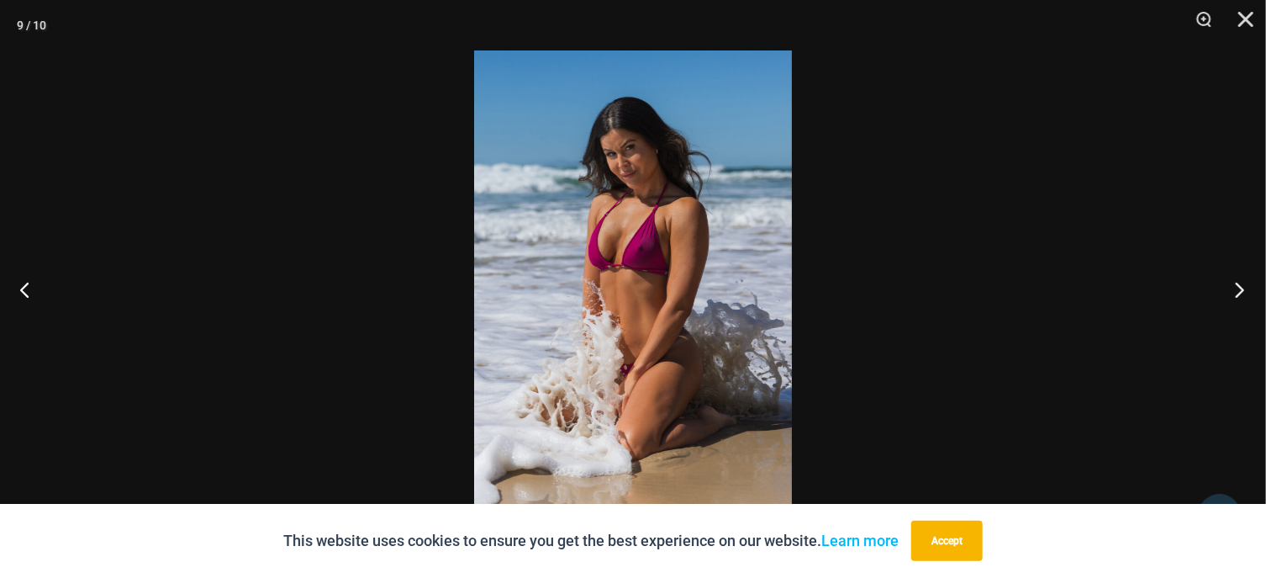
click at [1241, 284] on button "Next" at bounding box center [1234, 289] width 63 height 84
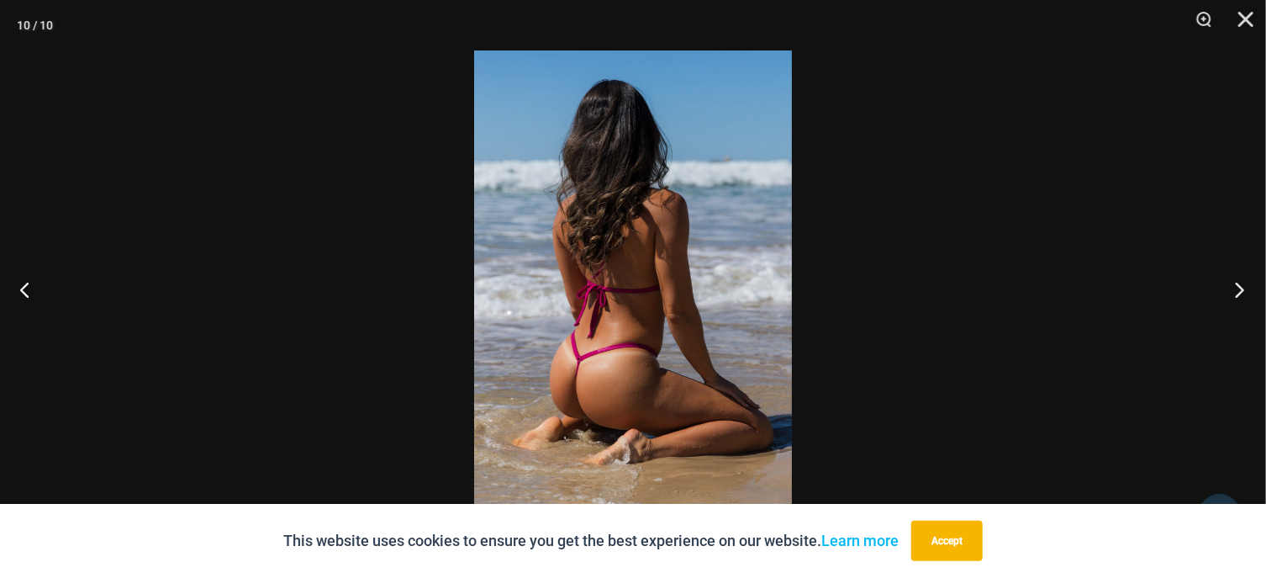
click at [1239, 284] on button "Next" at bounding box center [1234, 289] width 63 height 84
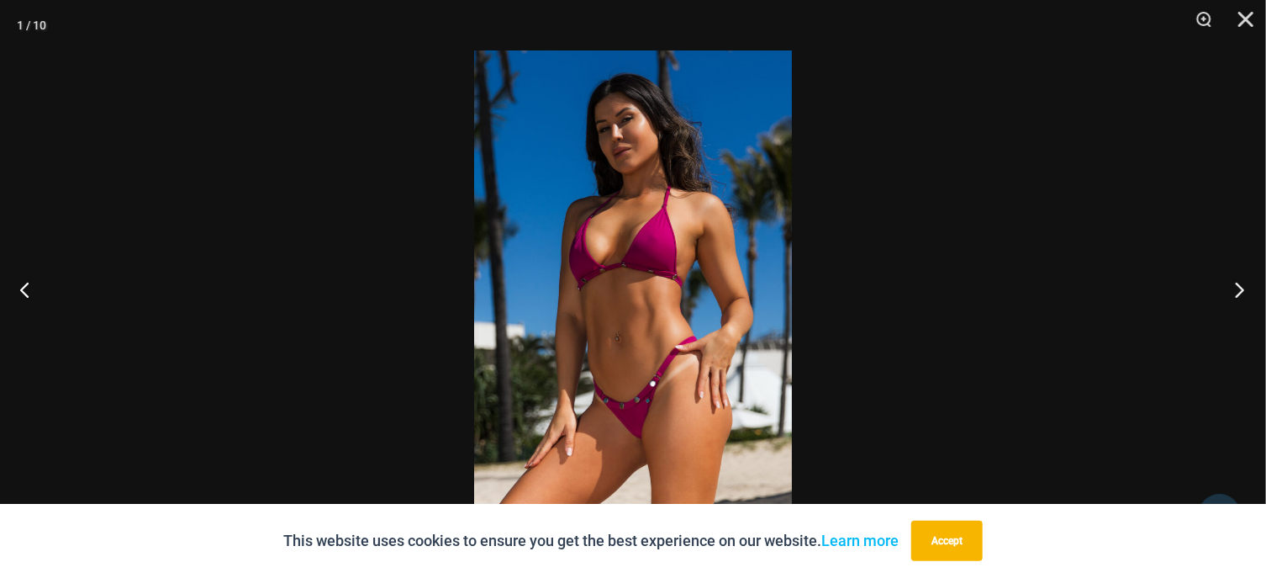
click at [1239, 284] on button "Next" at bounding box center [1234, 289] width 63 height 84
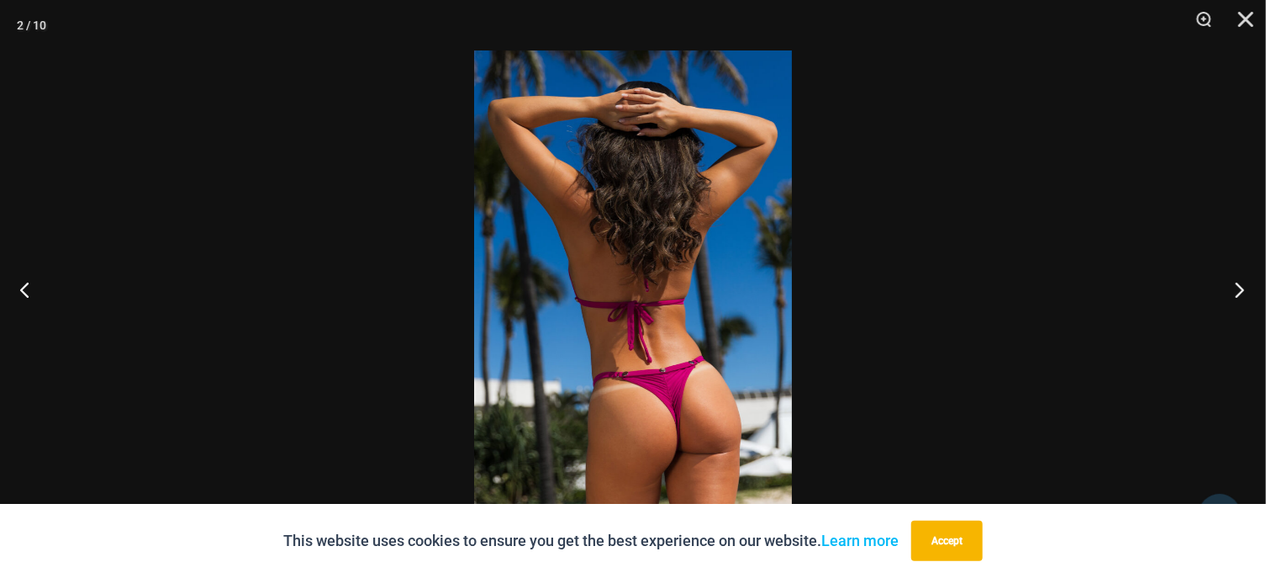
click at [1239, 284] on button "Next" at bounding box center [1234, 289] width 63 height 84
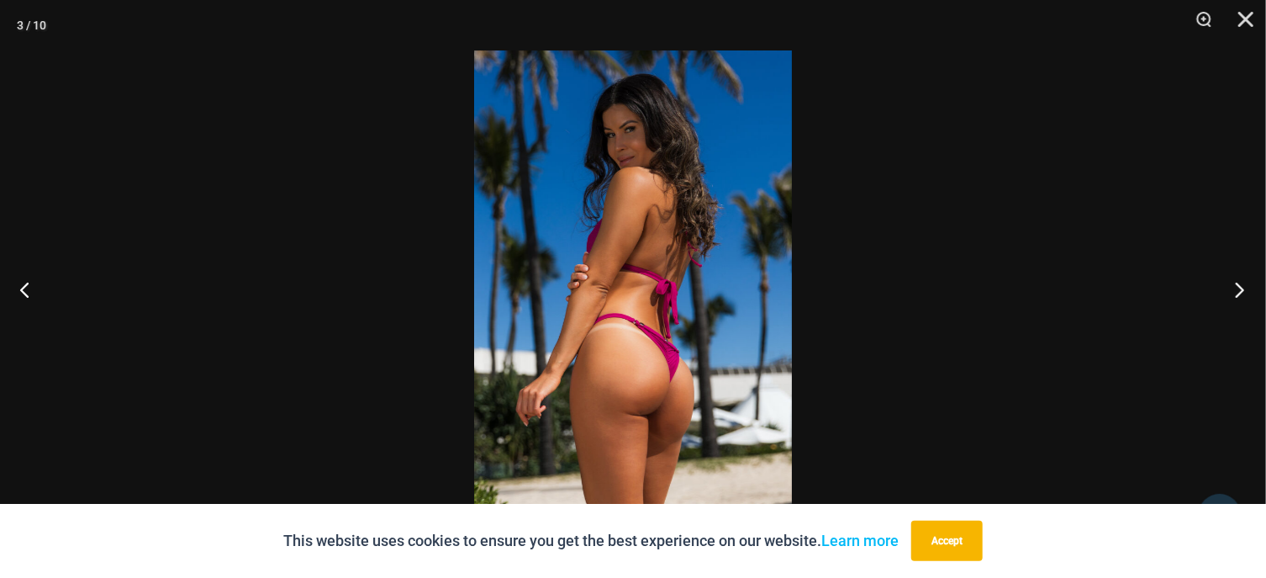
click at [1239, 284] on button "Next" at bounding box center [1234, 289] width 63 height 84
